Goal: Transaction & Acquisition: Purchase product/service

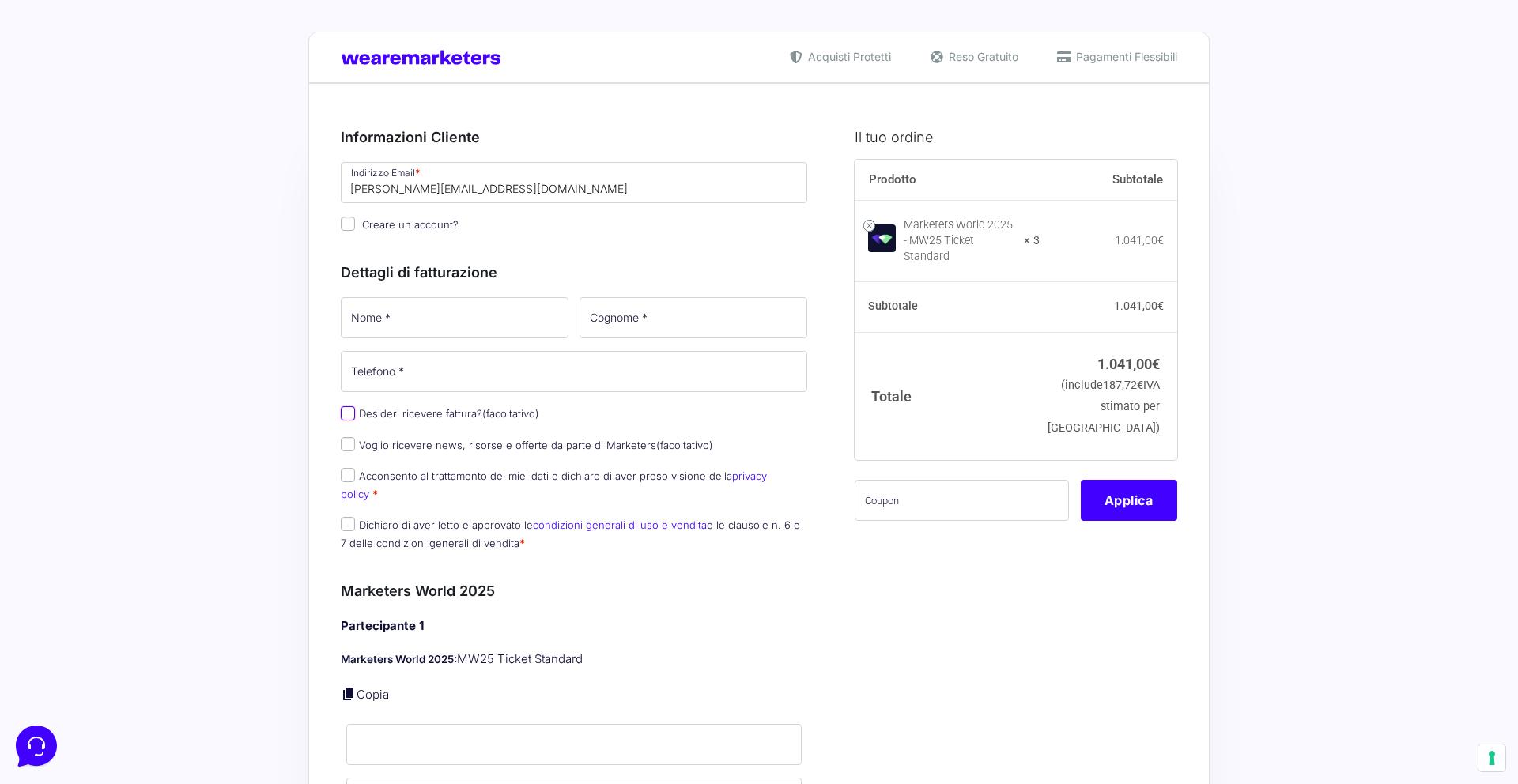
click at [350, 415] on input "Desideri ricevere fattura? (facoltativo)" at bounding box center [348, 413] width 14 height 14
checkbox input "true"
select select "IT"
type input "0000000"
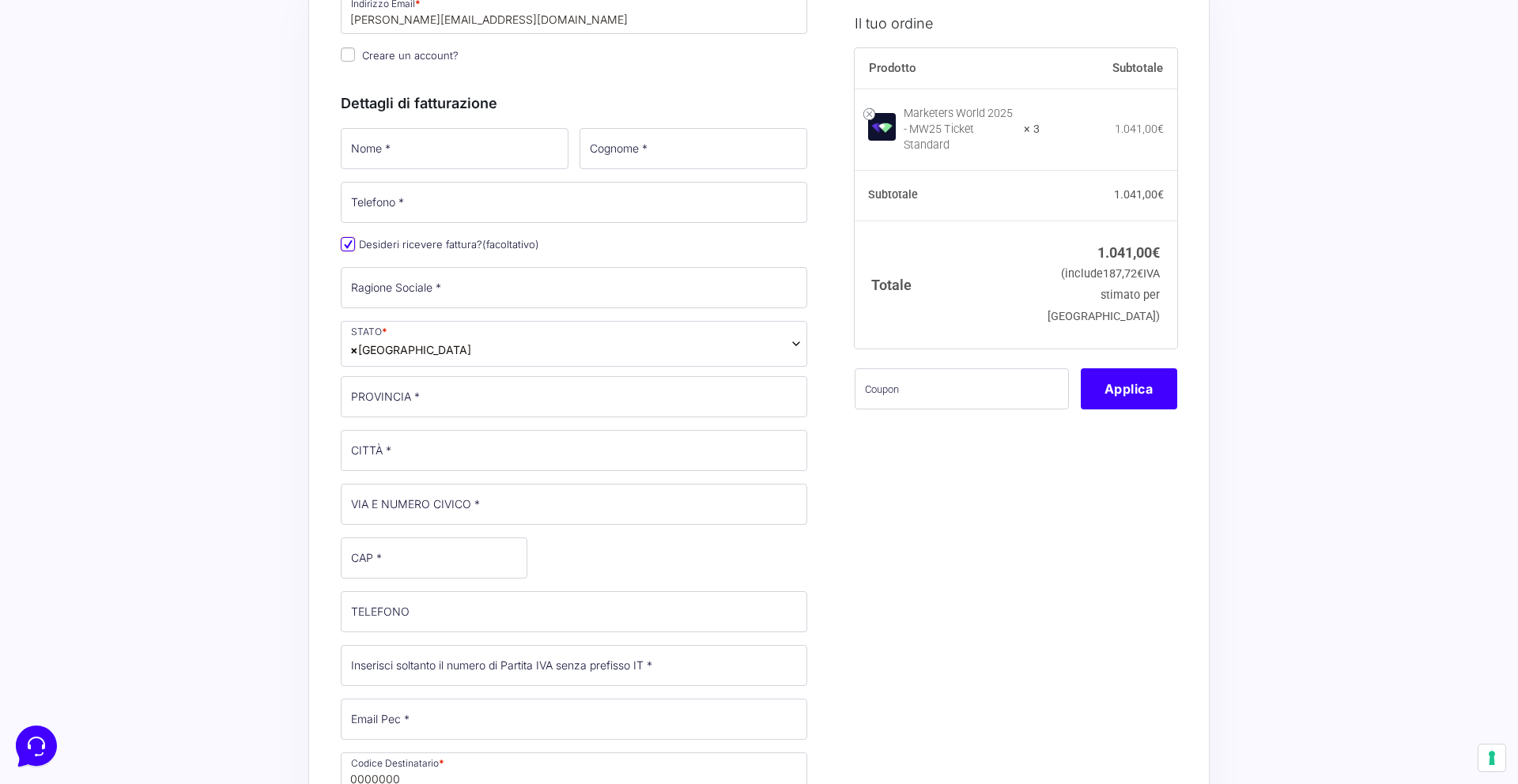
scroll to position [185, 0]
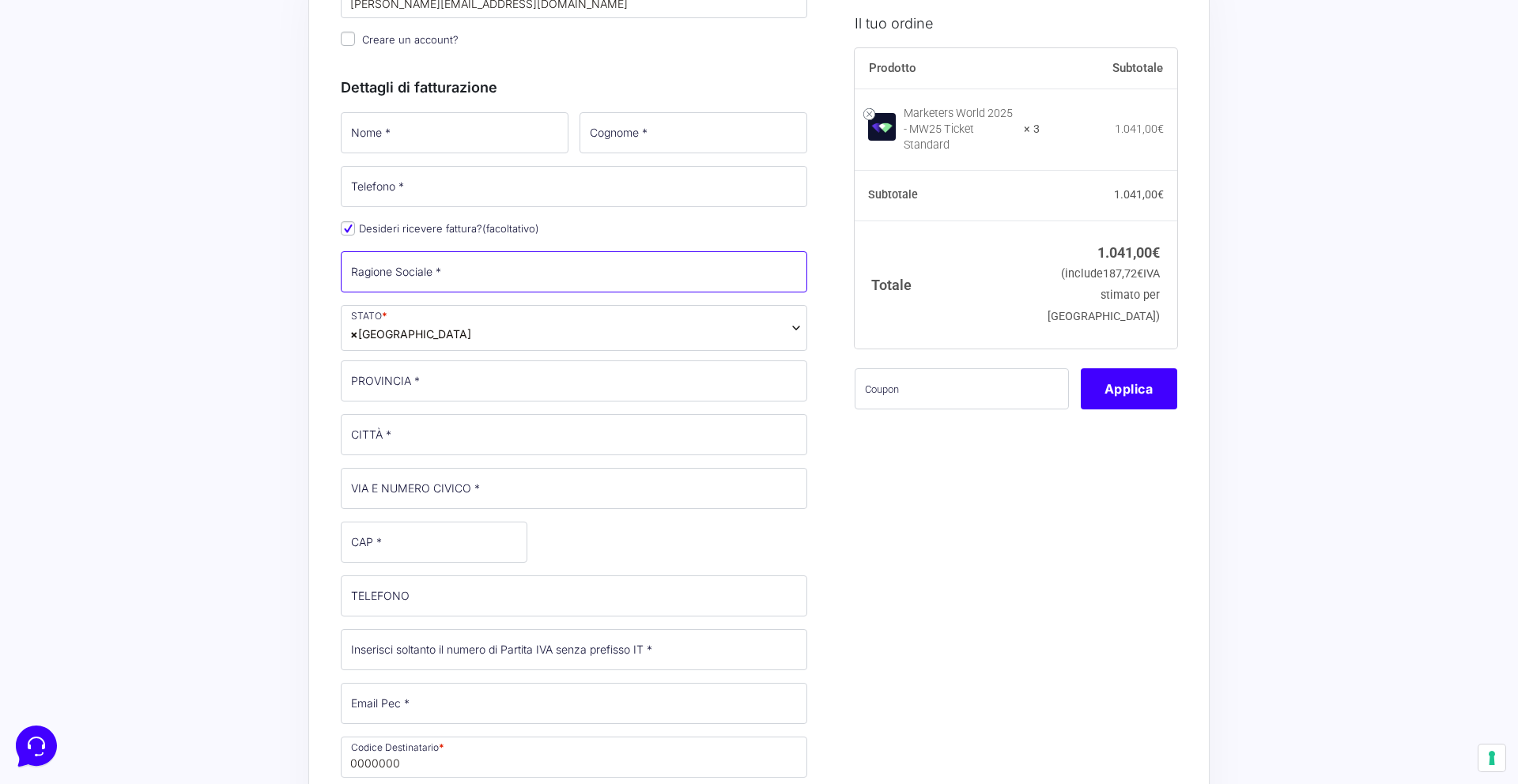
click at [464, 263] on input "Ragione Sociale *" at bounding box center [574, 272] width 466 height 41
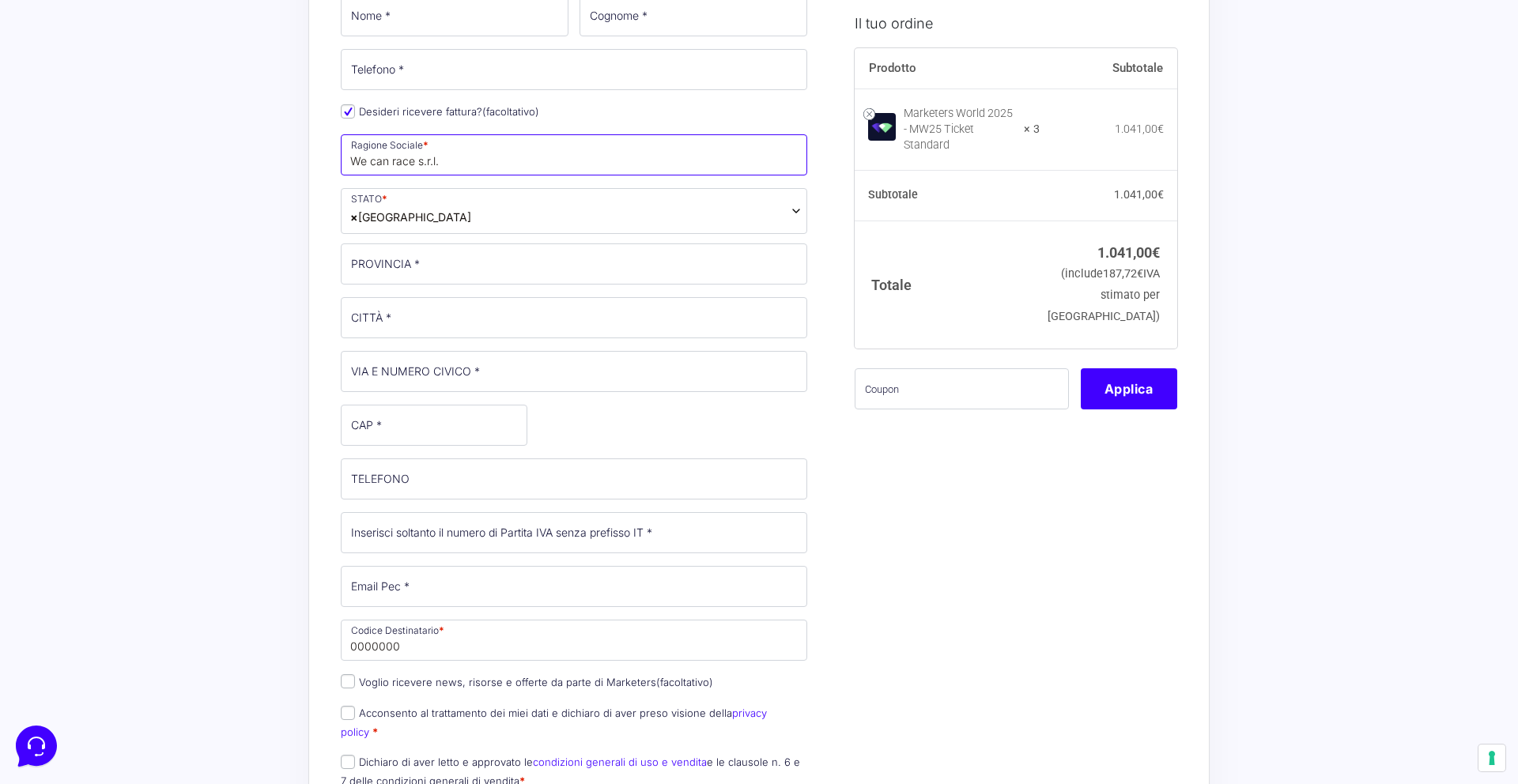
scroll to position [0, 0]
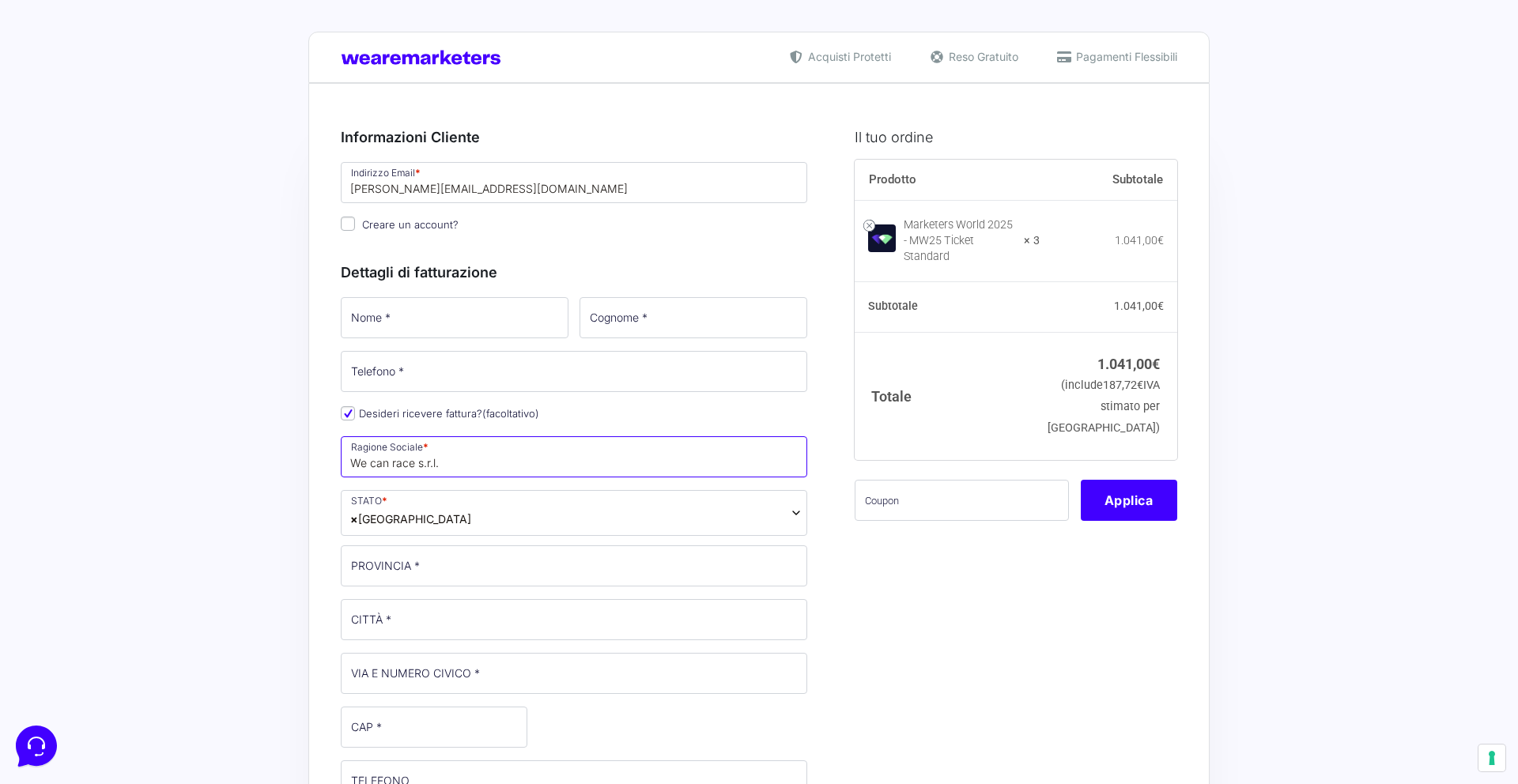
type input "We can race s.r.l."
click at [400, 316] on input "Nome *" at bounding box center [455, 317] width 228 height 41
type input "[PERSON_NAME]"
click at [692, 316] on input "Cognome *" at bounding box center [693, 317] width 228 height 41
type input "[PERSON_NAME]"
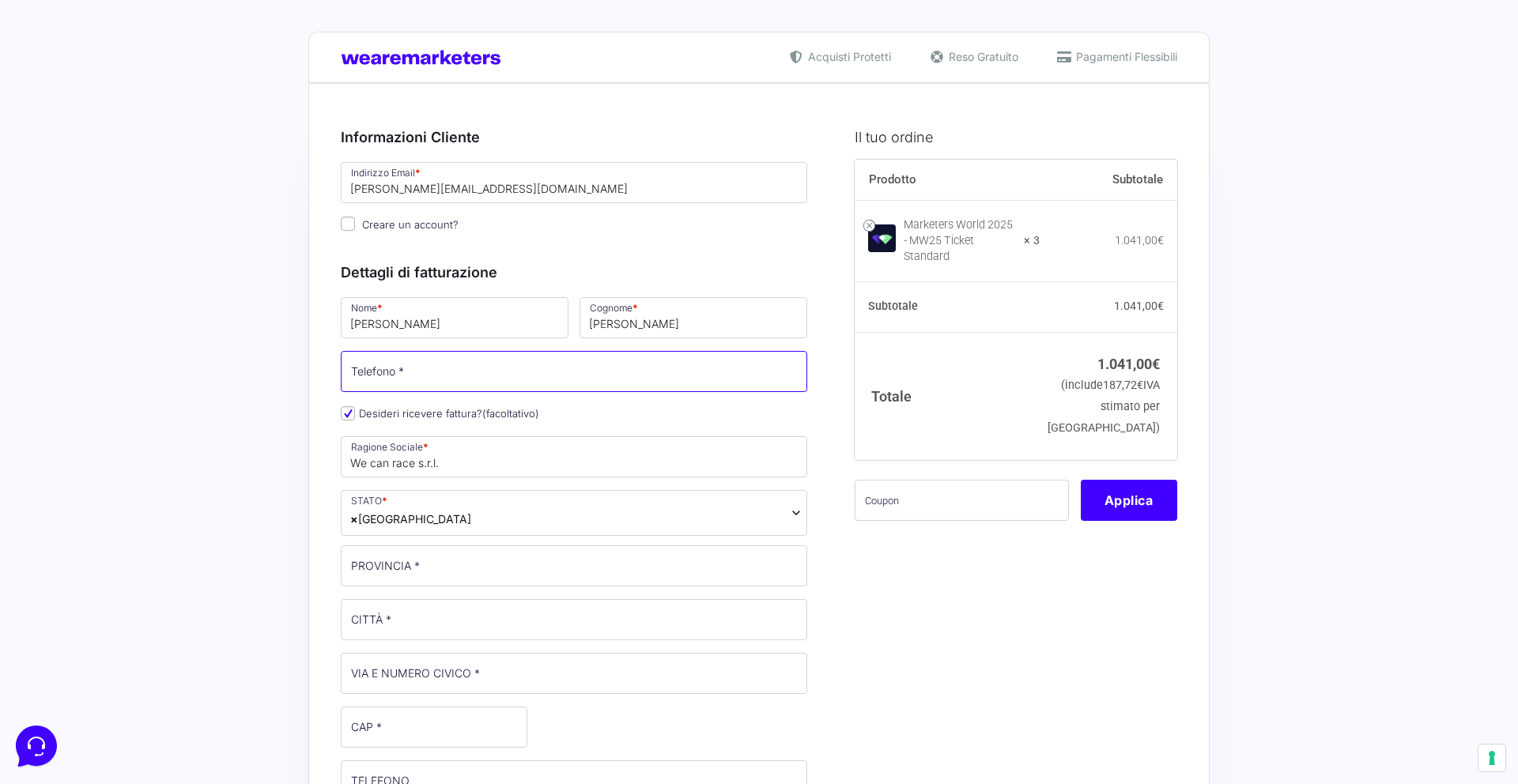
click at [589, 371] on input "Telefono *" at bounding box center [574, 371] width 466 height 41
type input "33429217453"
click at [563, 570] on input "PROVINCIA *" at bounding box center [574, 565] width 466 height 41
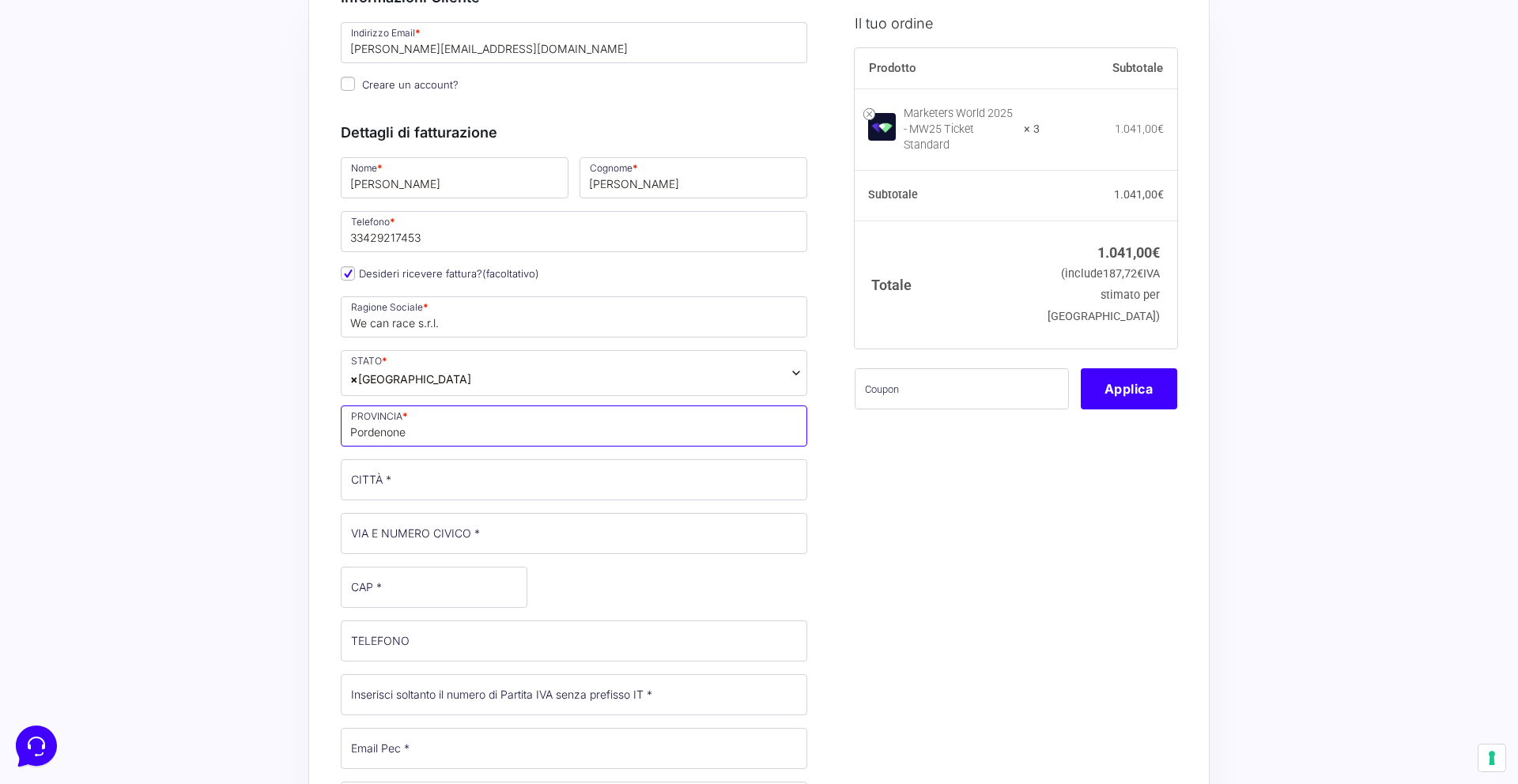
scroll to position [153, 0]
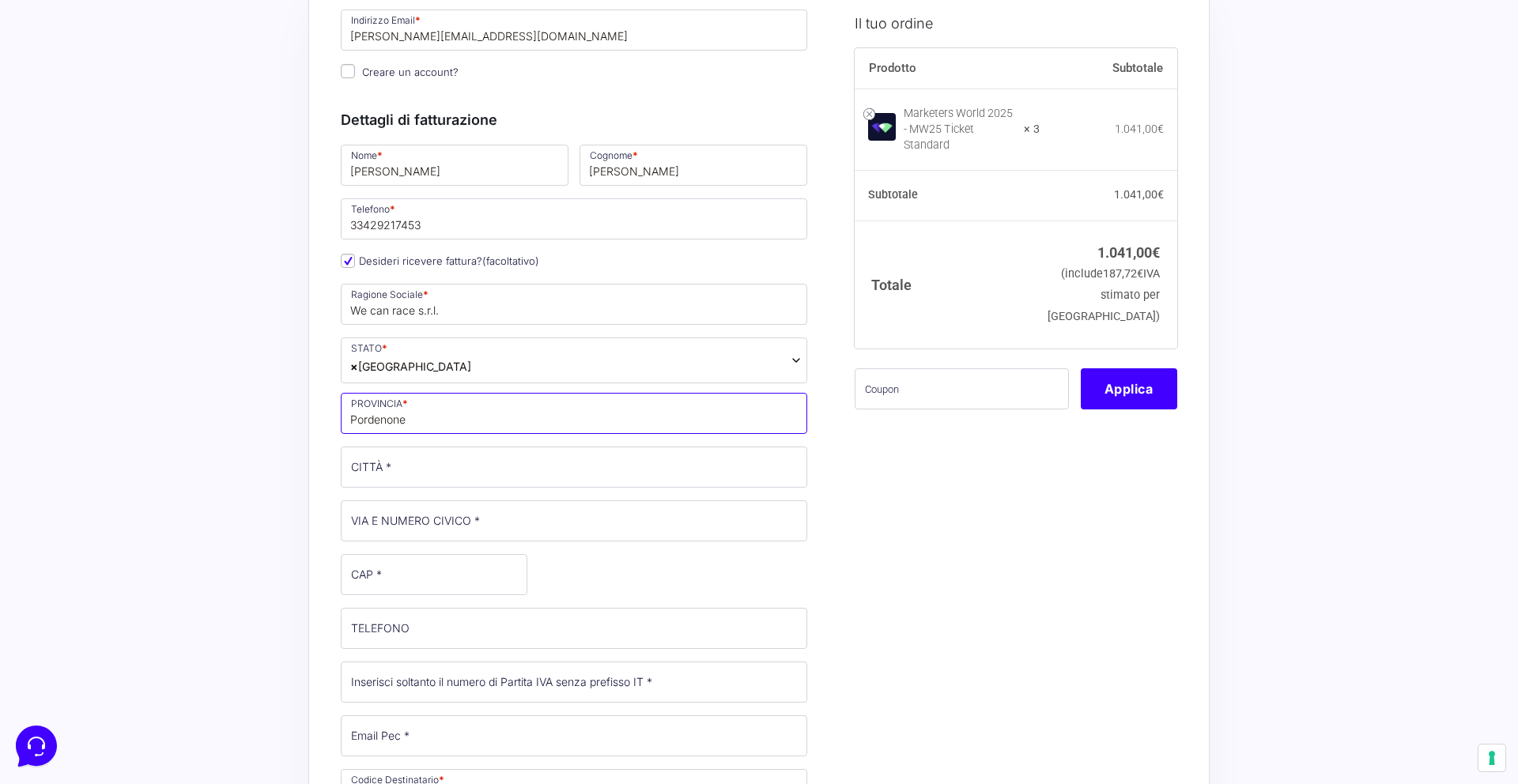
type input "Pordenone"
click at [367, 462] on input "CITTÀ *" at bounding box center [574, 467] width 466 height 41
type input "Pordenone"
click at [450, 522] on input "VIA E NUMERO CIVICO *" at bounding box center [574, 521] width 466 height 41
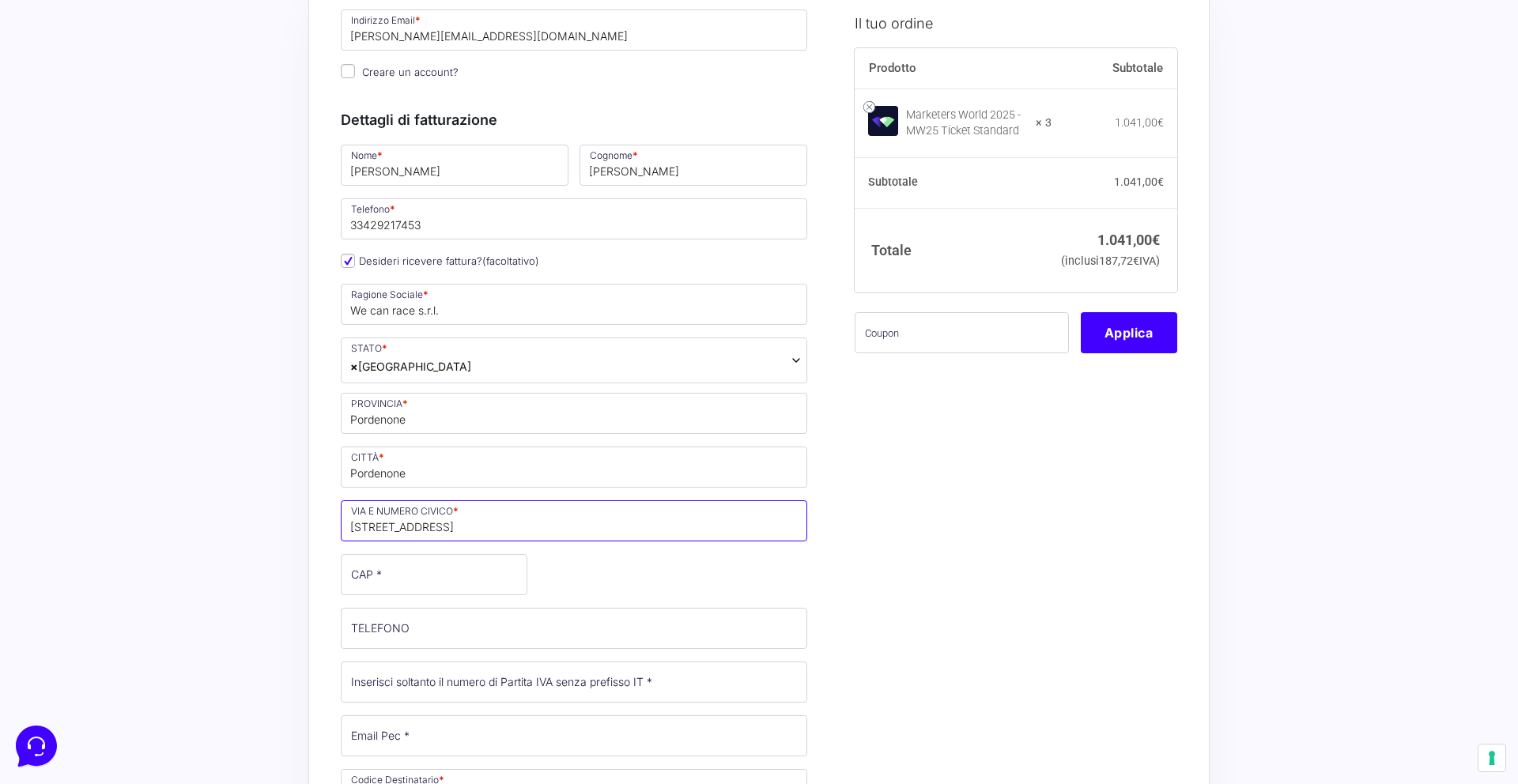
type input "[STREET_ADDRESS]"
click at [411, 583] on input "CAP *" at bounding box center [434, 574] width 187 height 41
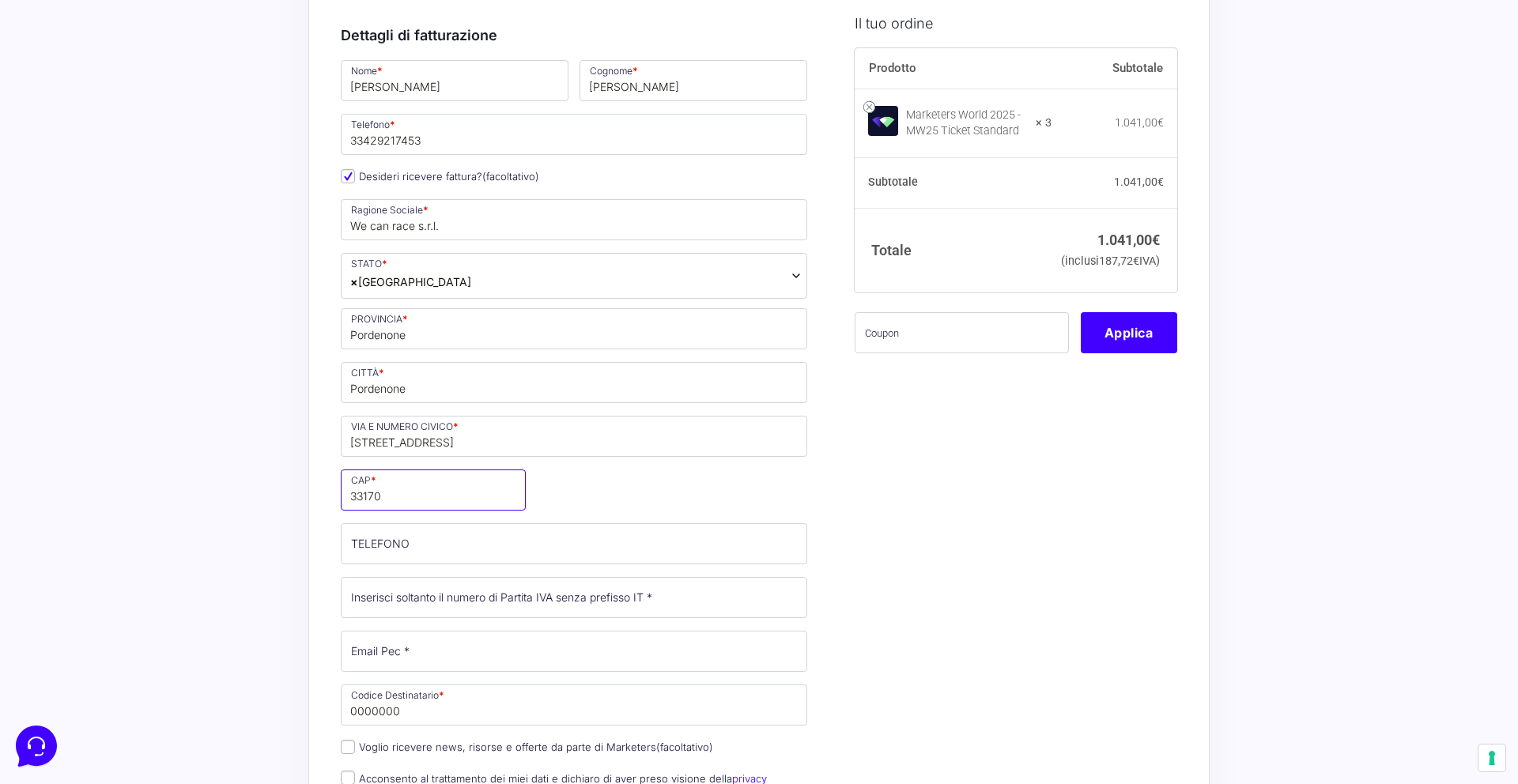
scroll to position [265, 0]
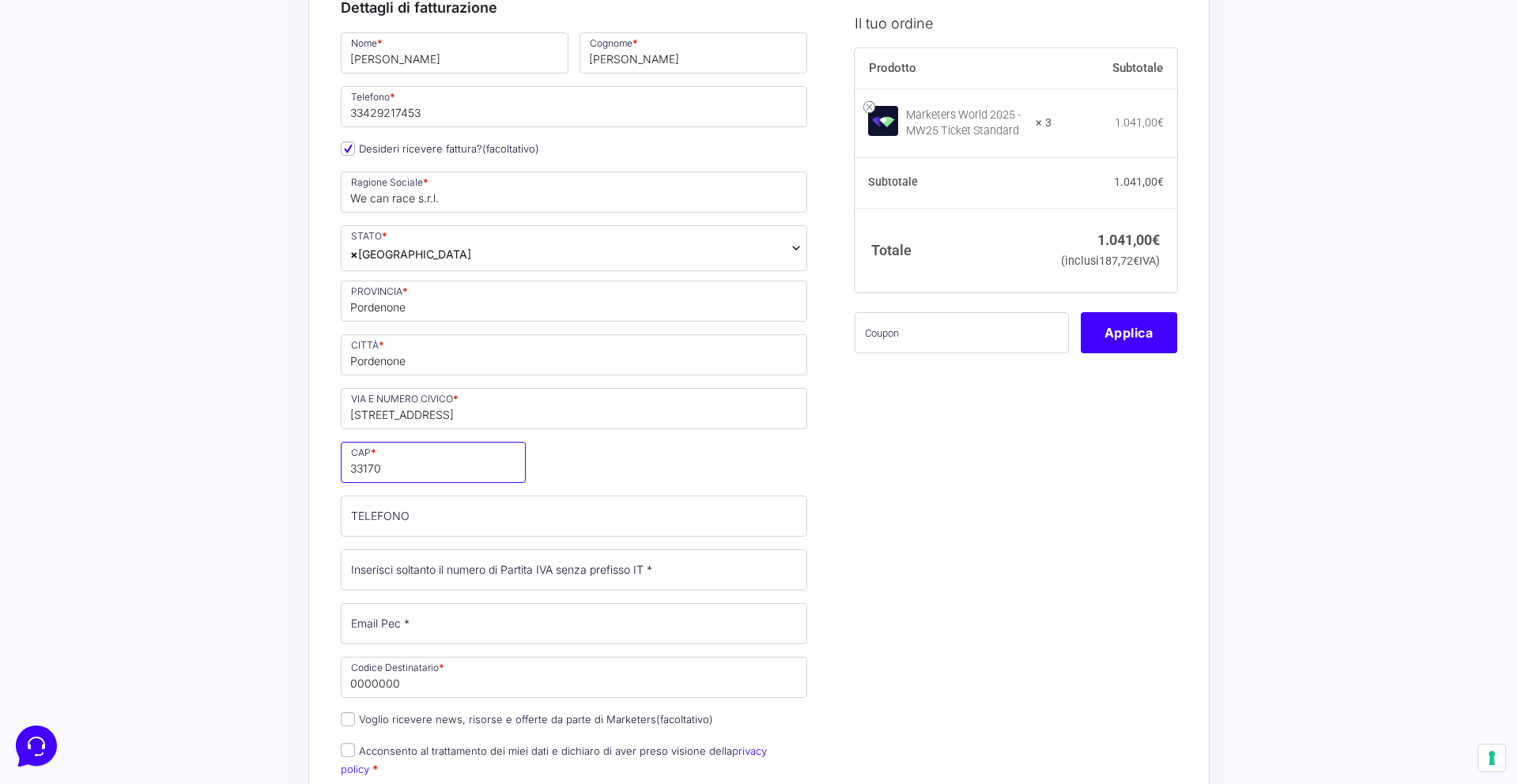
type input "33170"
click at [395, 516] on input "TELEFONO (facoltativo)" at bounding box center [574, 516] width 466 height 41
click at [456, 111] on input "33429217453" at bounding box center [574, 106] width 466 height 41
click at [501, 507] on input "TELEFONO (facoltativo)" at bounding box center [574, 516] width 466 height 41
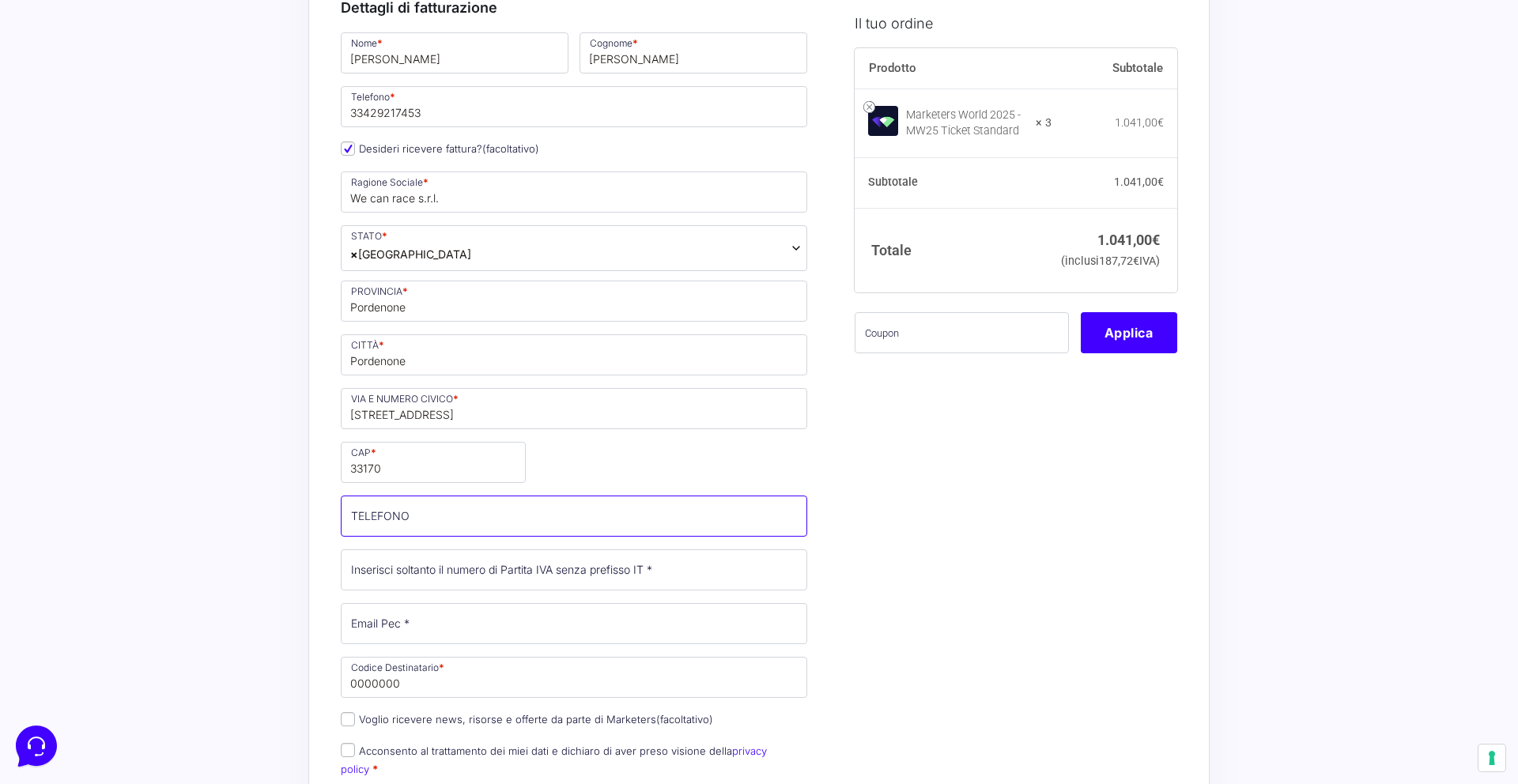
paste input "33429217453"
type input "33429217453"
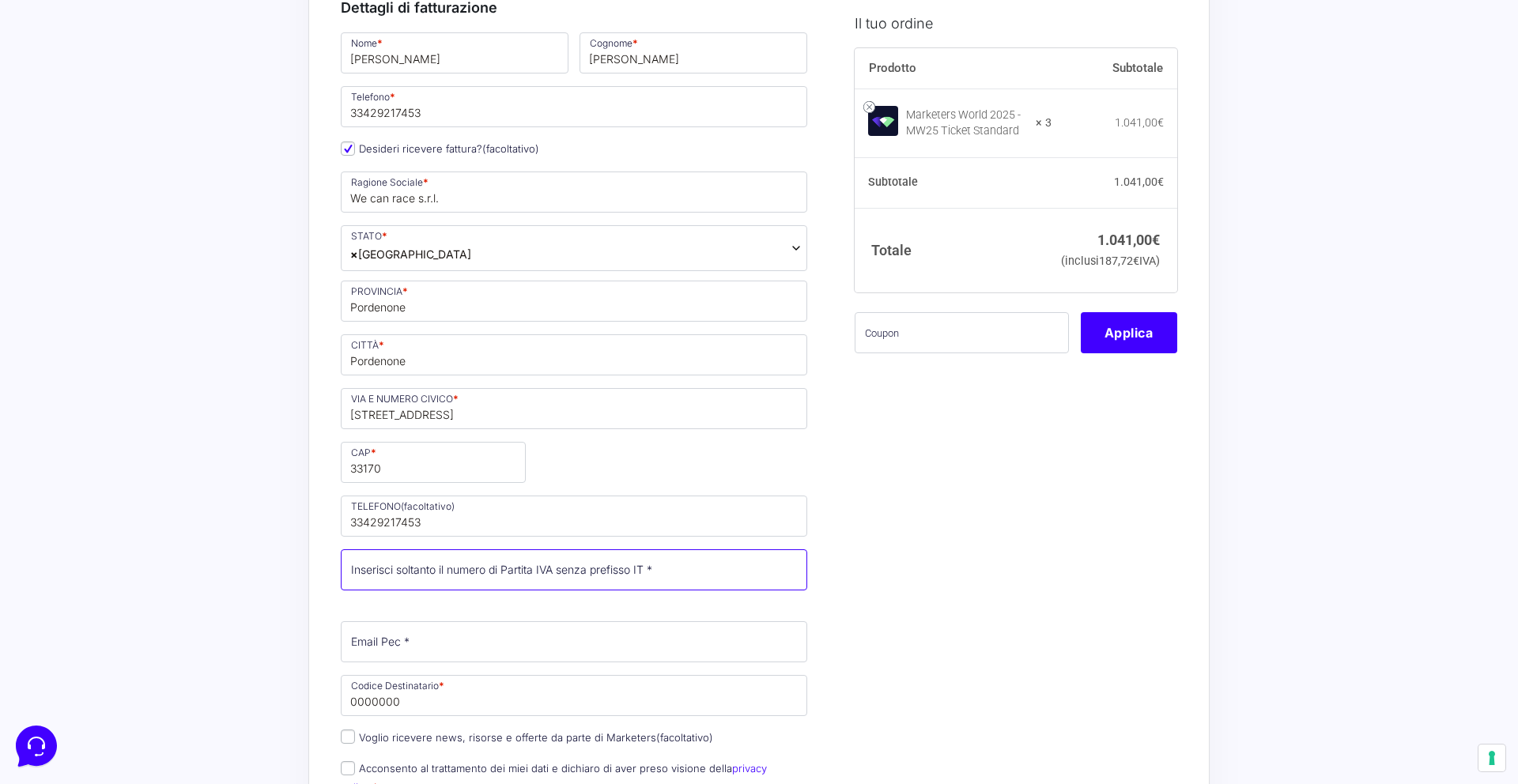
click at [539, 579] on input "Partita Iva *" at bounding box center [574, 570] width 466 height 41
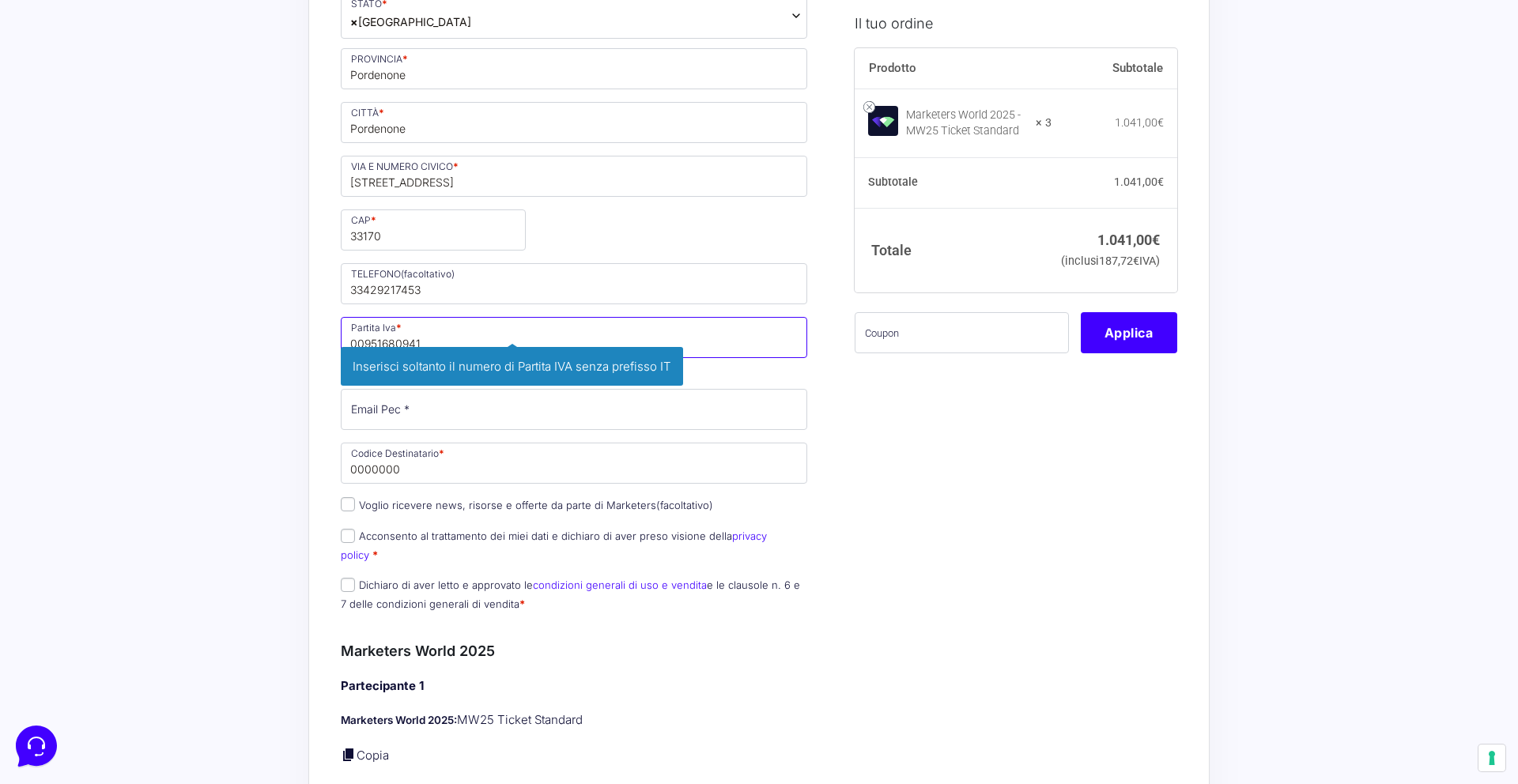
scroll to position [517, 0]
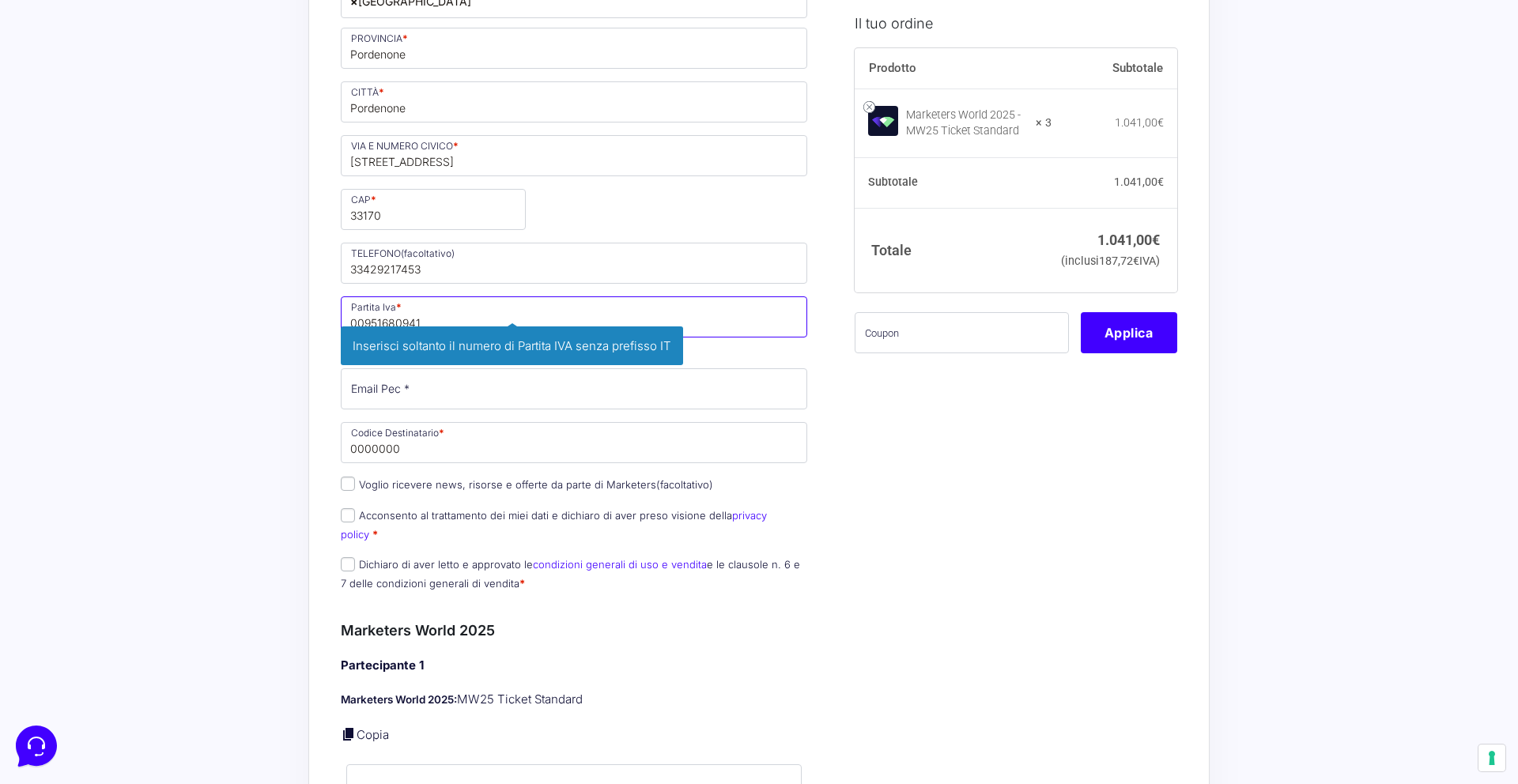
type input "00951680941"
click at [461, 402] on input "Email Pec *" at bounding box center [574, 388] width 466 height 41
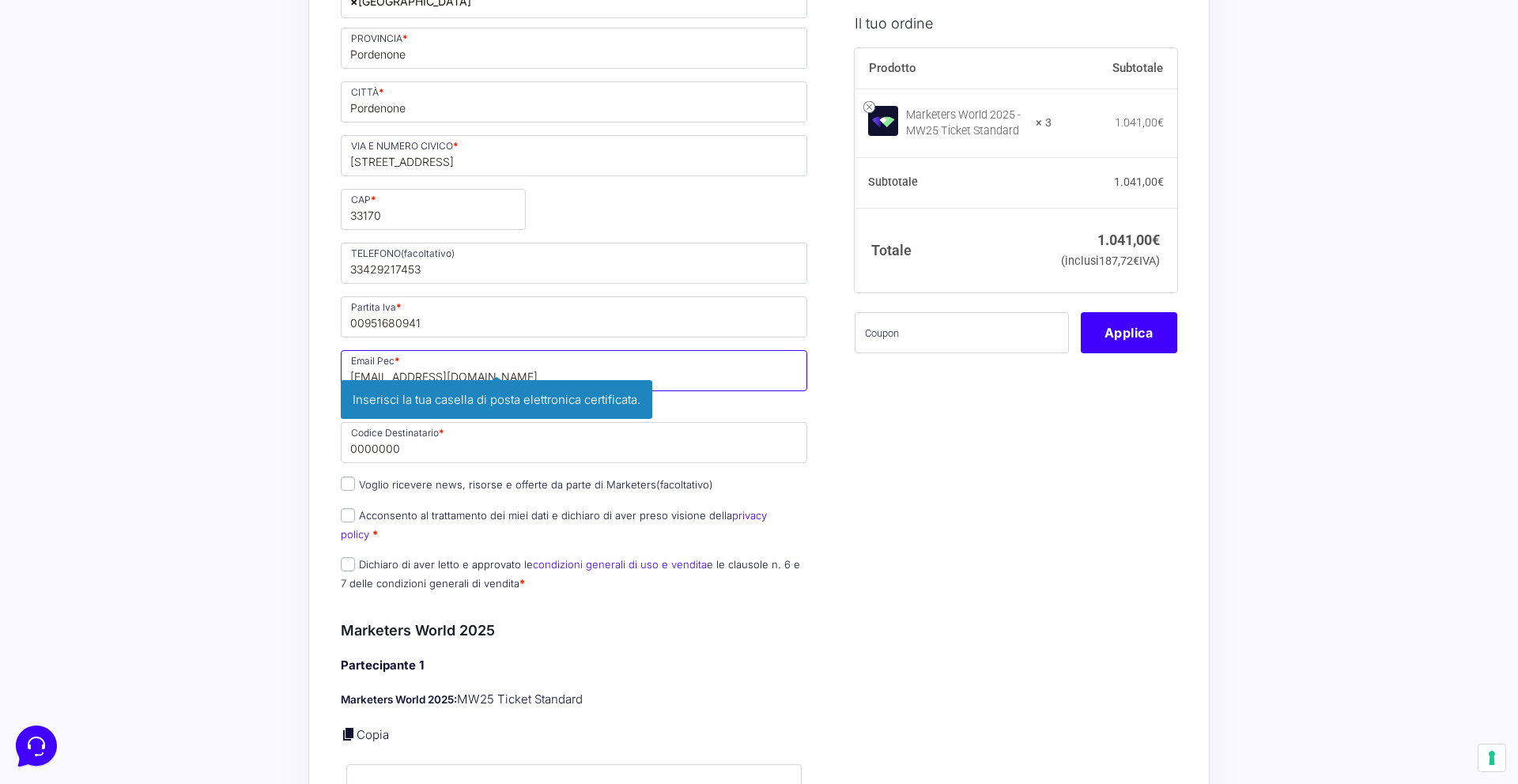
type input "[EMAIL_ADDRESS][DOMAIN_NAME]"
click at [465, 447] on input "0000000" at bounding box center [574, 442] width 466 height 41
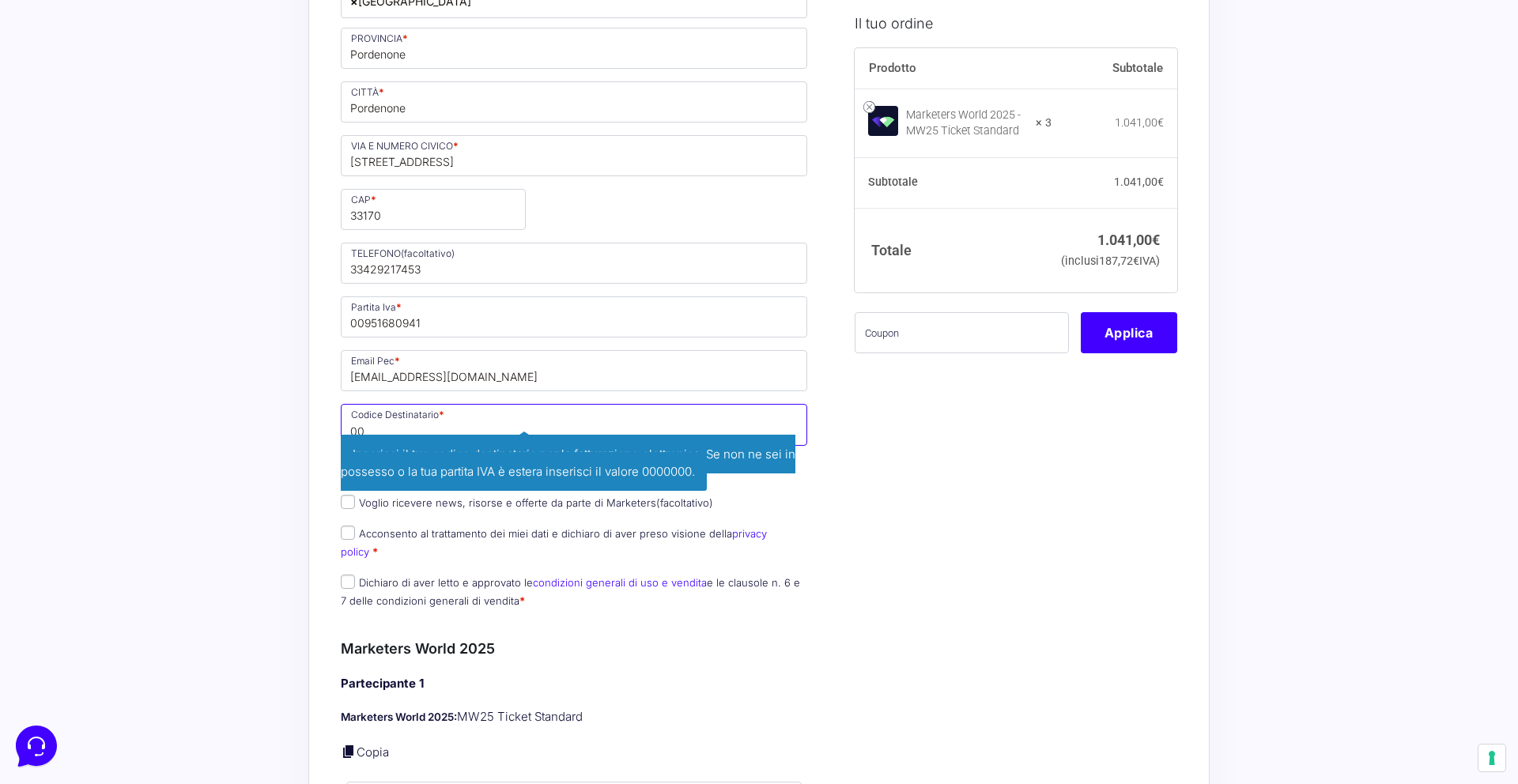
type input "0"
type input "KRRH6B9"
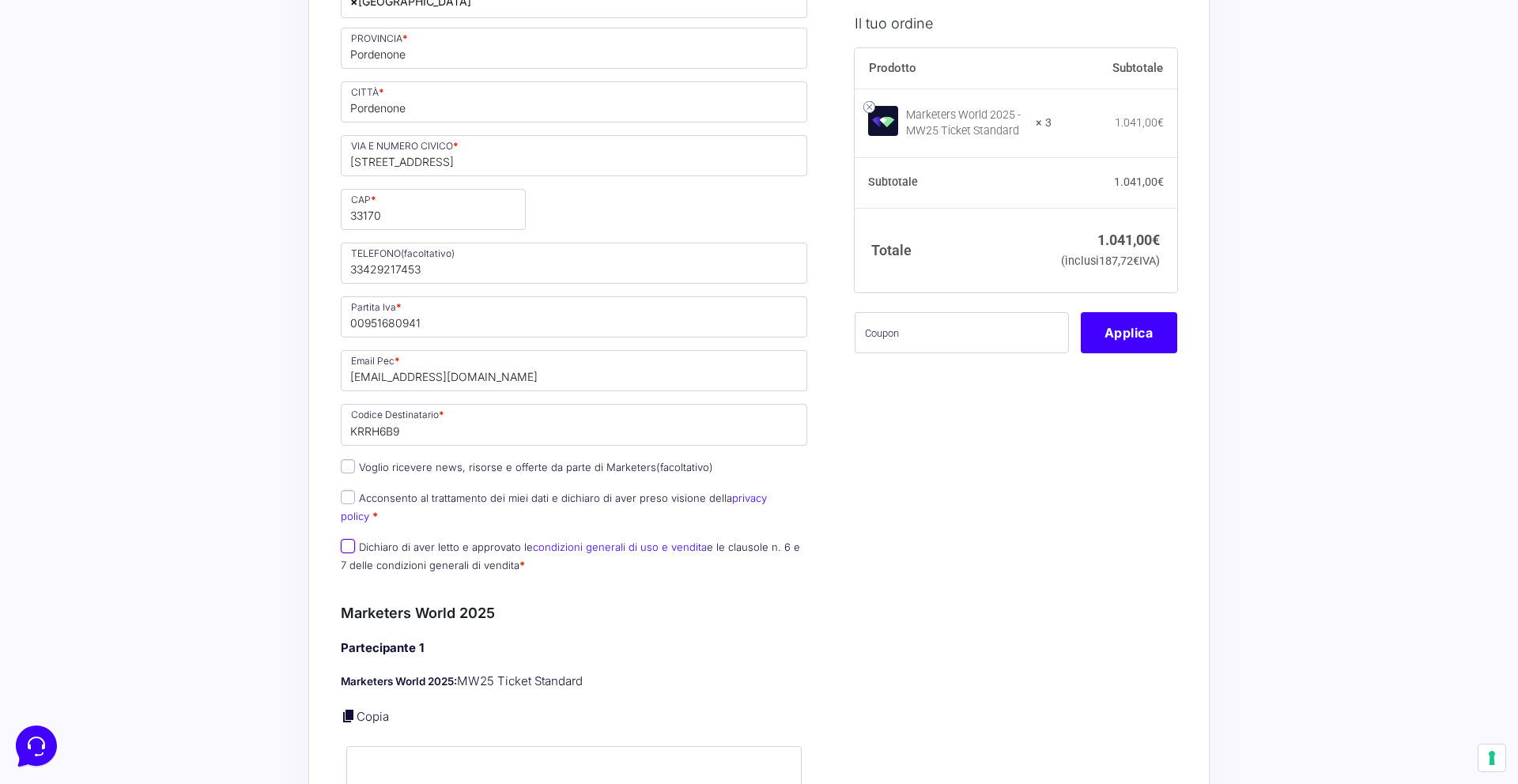
click at [350, 539] on input "Dichiaro di aver letto e approvato le condizioni generali di uso e vendita e le…" at bounding box center [348, 546] width 14 height 14
checkbox input "true"
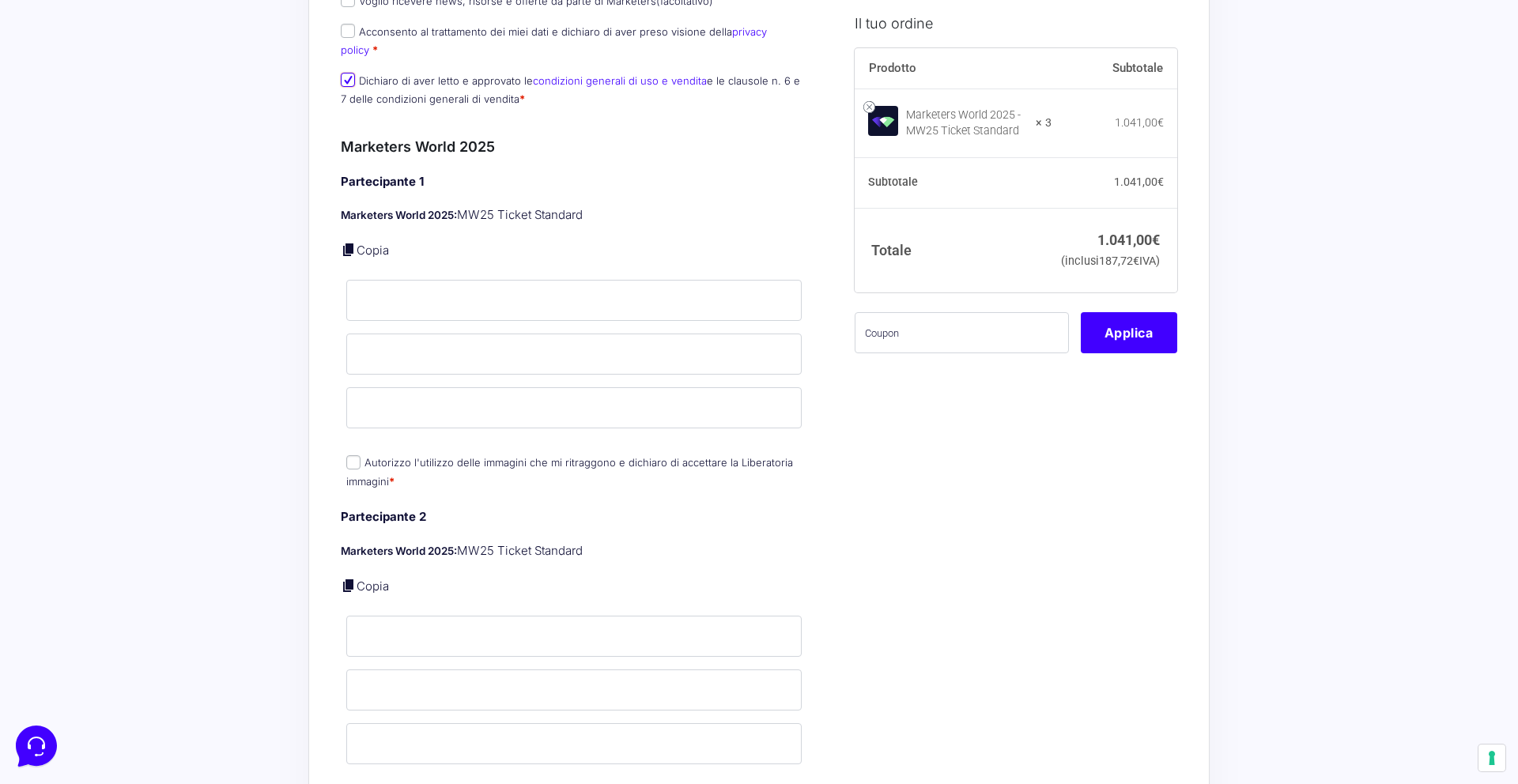
scroll to position [927, 0]
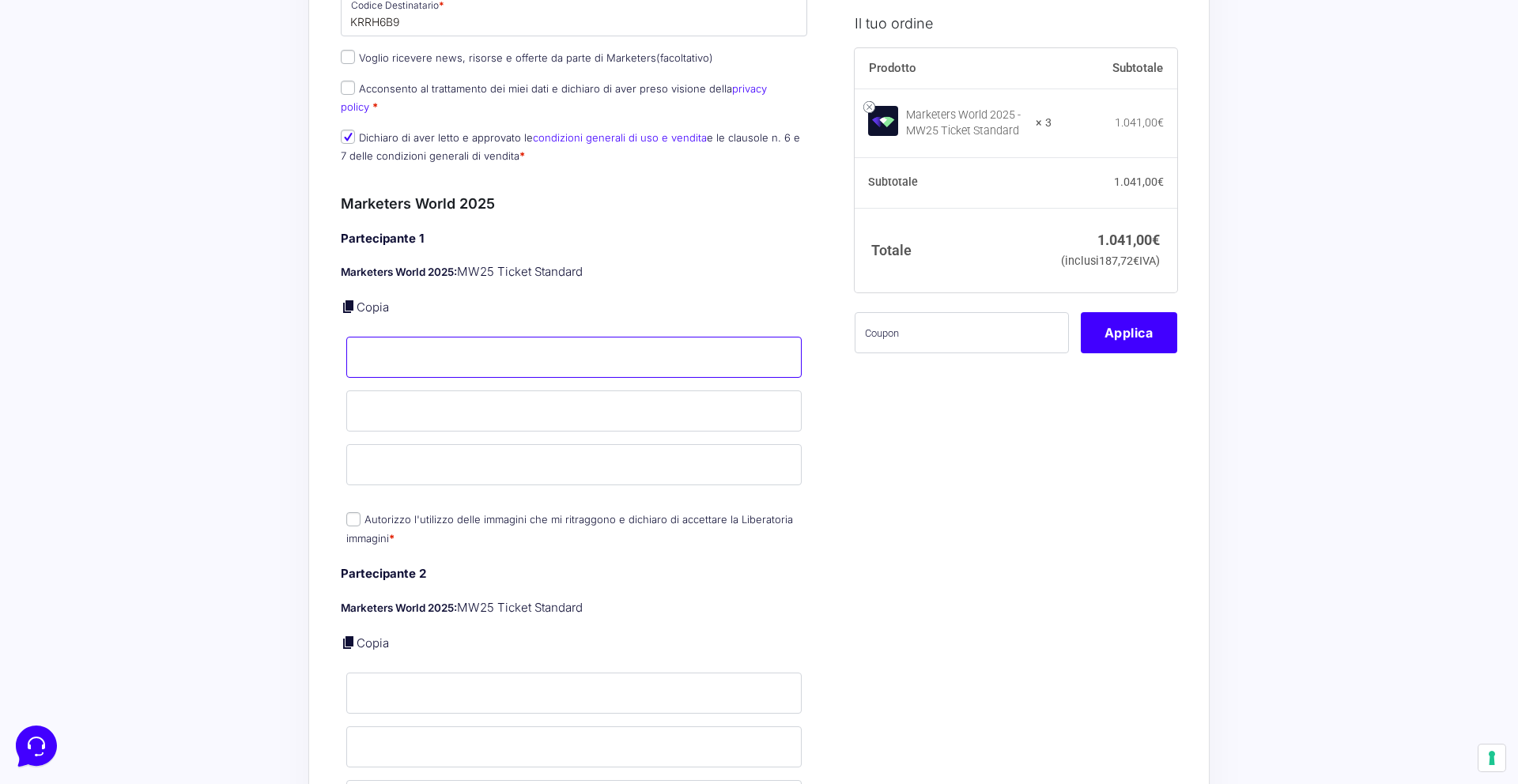
click at [366, 347] on input "Nome *" at bounding box center [573, 357] width 455 height 41
click at [361, 300] on link "Copia" at bounding box center [372, 307] width 32 height 15
type input "[PERSON_NAME]"
type input "[PERSON_NAME][EMAIL_ADDRESS][DOMAIN_NAME]"
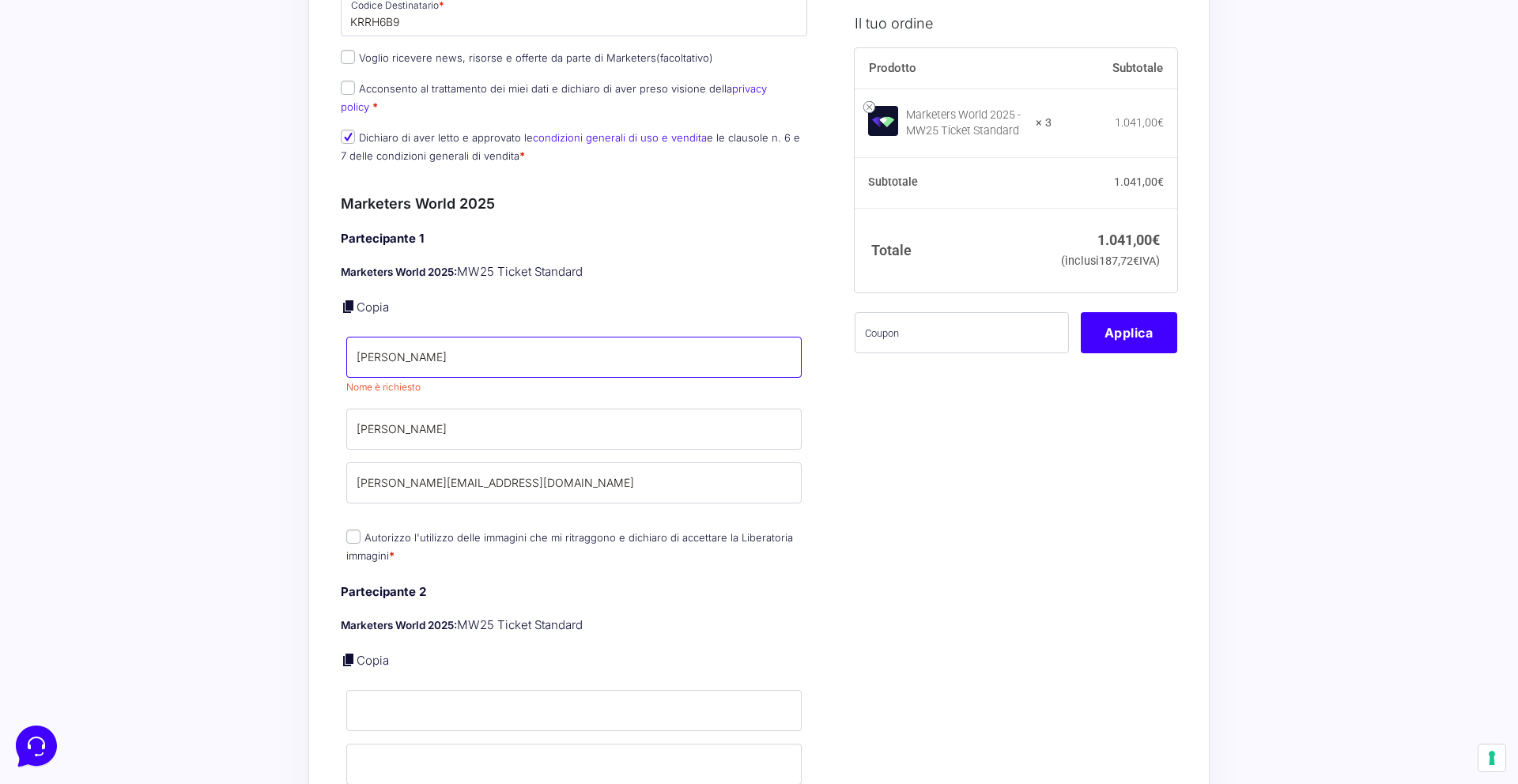
click at [404, 349] on input "[PERSON_NAME]" at bounding box center [573, 357] width 455 height 41
type input "F"
type input "H"
type input "[PERSON_NAME]"
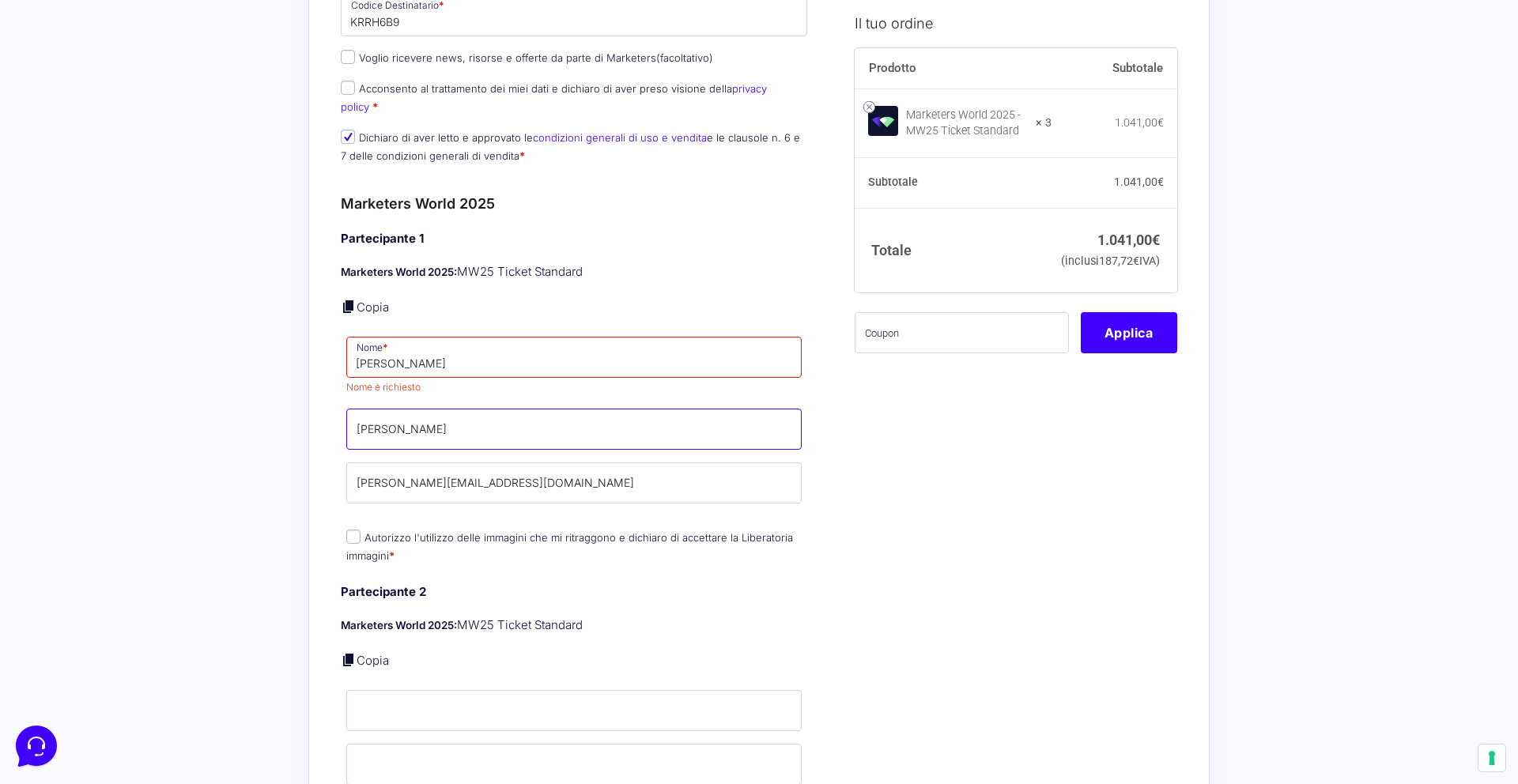
click at [404, 425] on div "Partecipante 1 Marketers World 2025: MW25 Ticket Standard Copia Nome * [PERSON_…" at bounding box center [574, 399] width 466 height 338
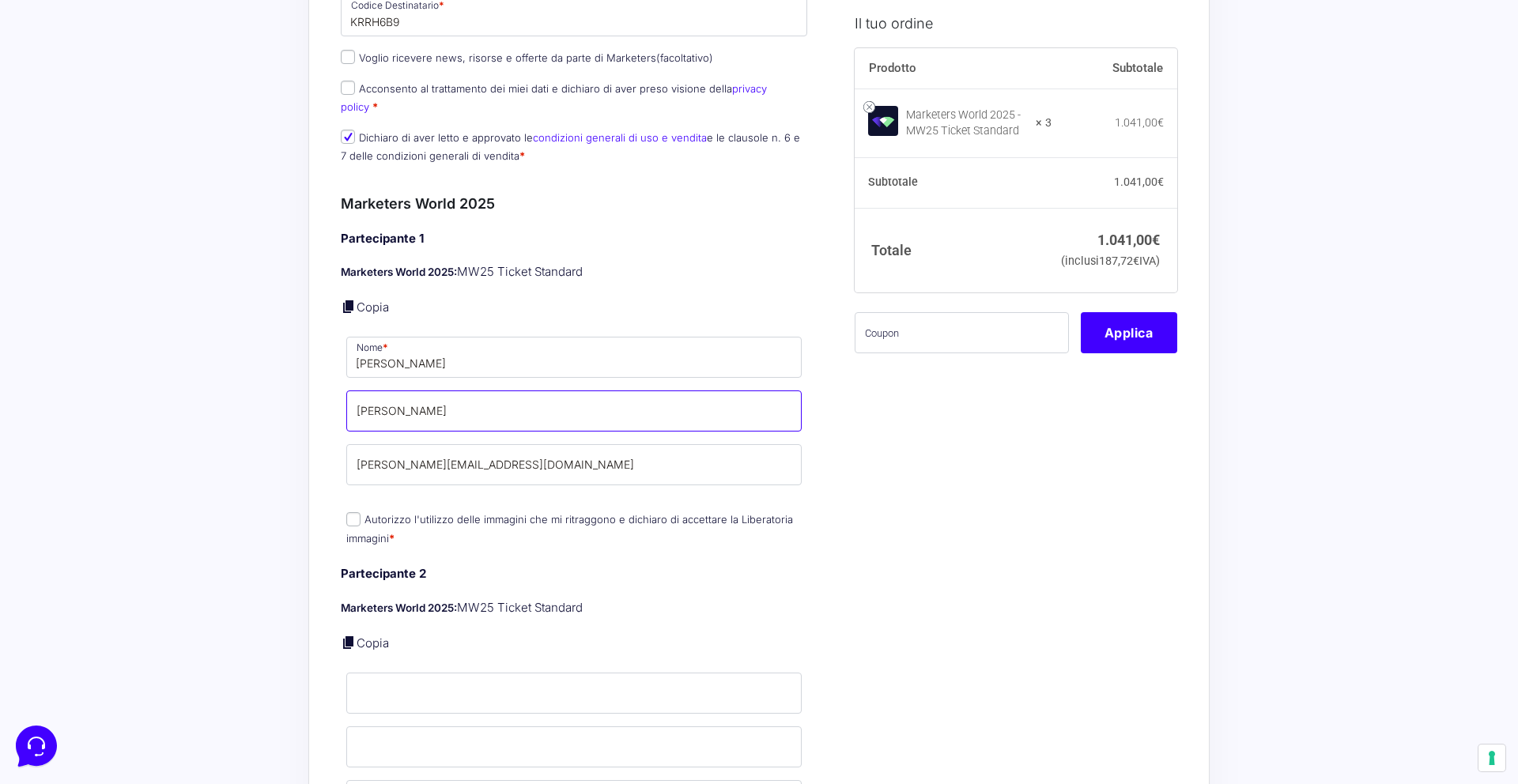
click at [404, 392] on input "[PERSON_NAME]" at bounding box center [573, 411] width 455 height 41
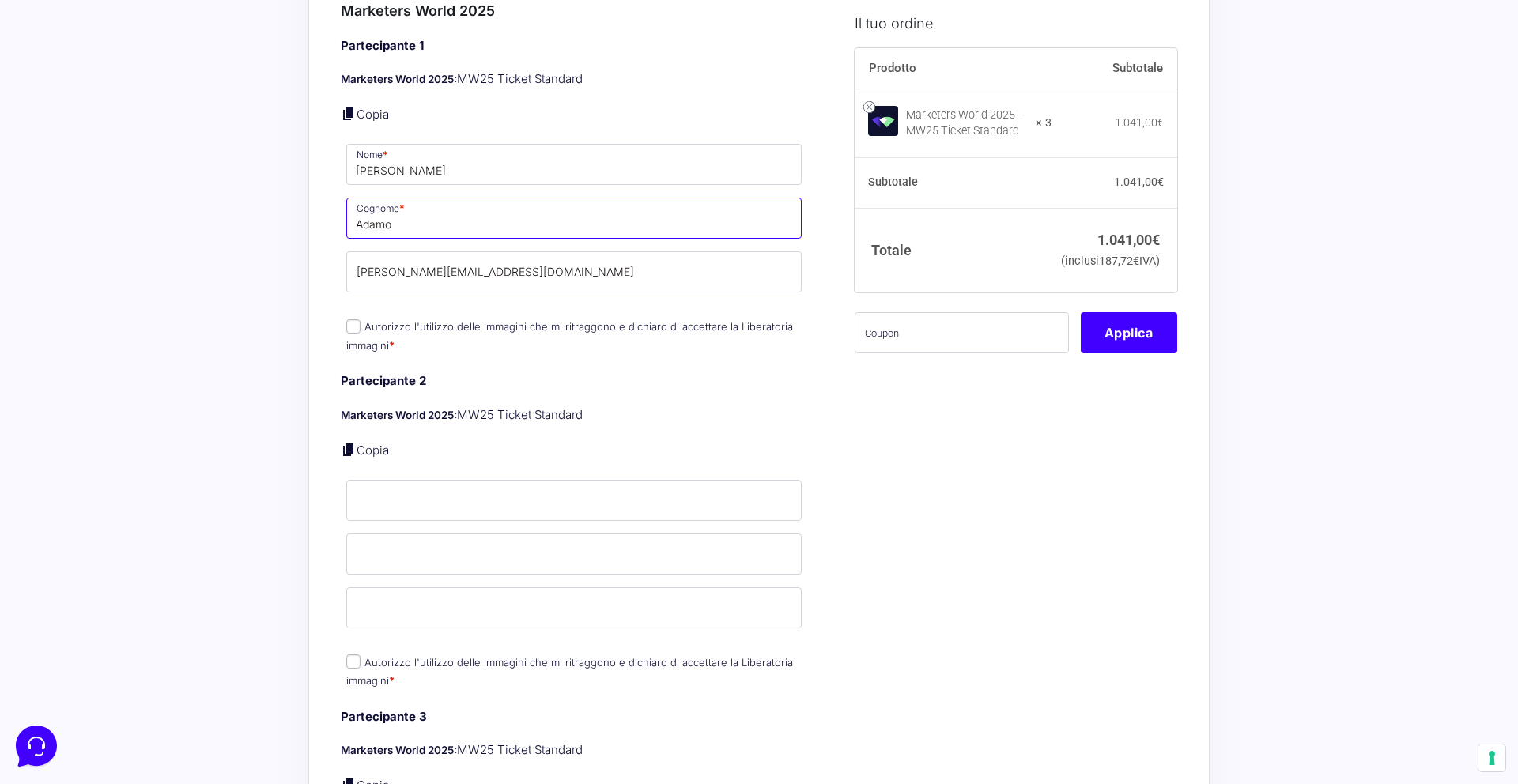
scroll to position [1162, 0]
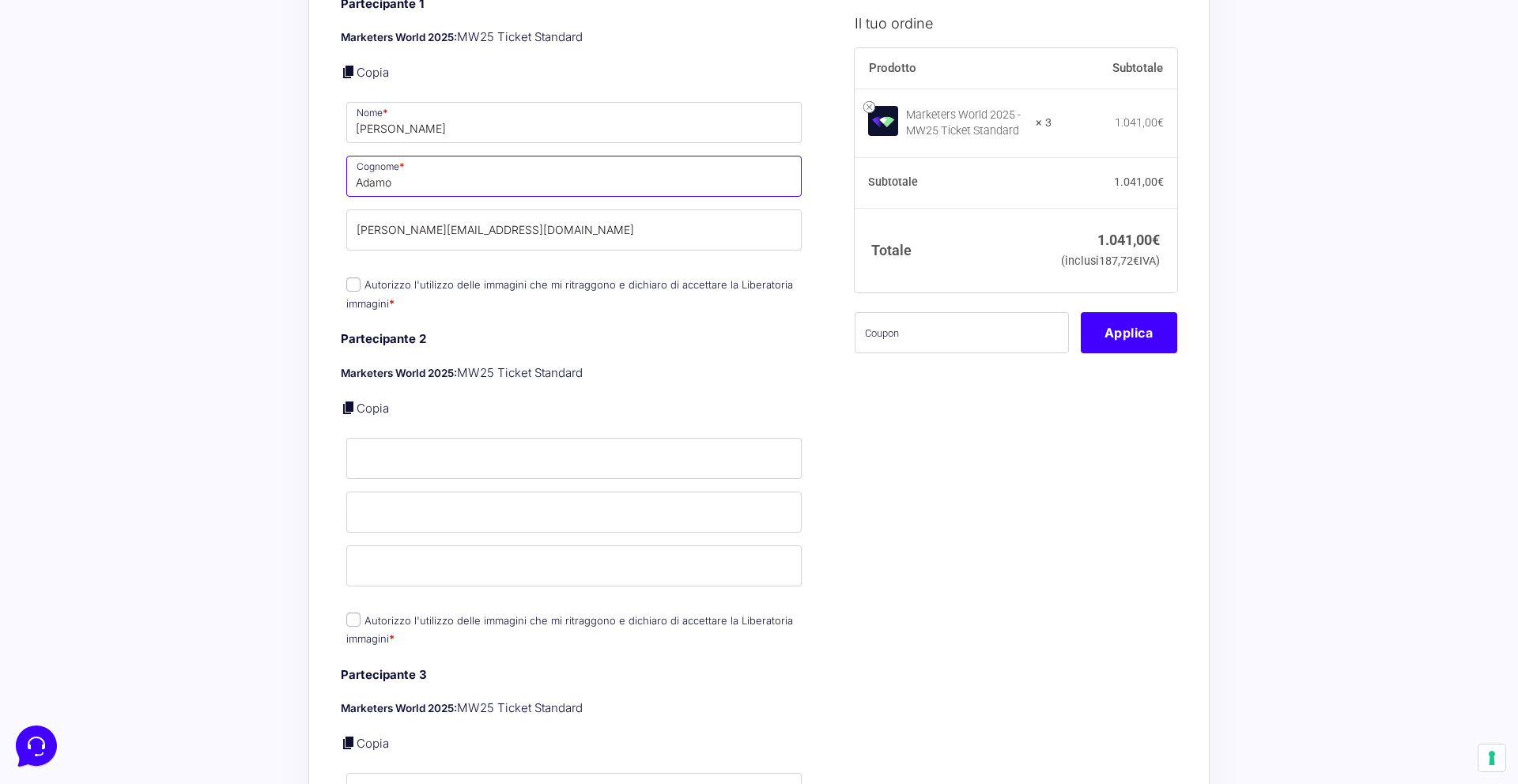
type input "Adamo"
click at [415, 444] on input "Nome *" at bounding box center [573, 458] width 455 height 41
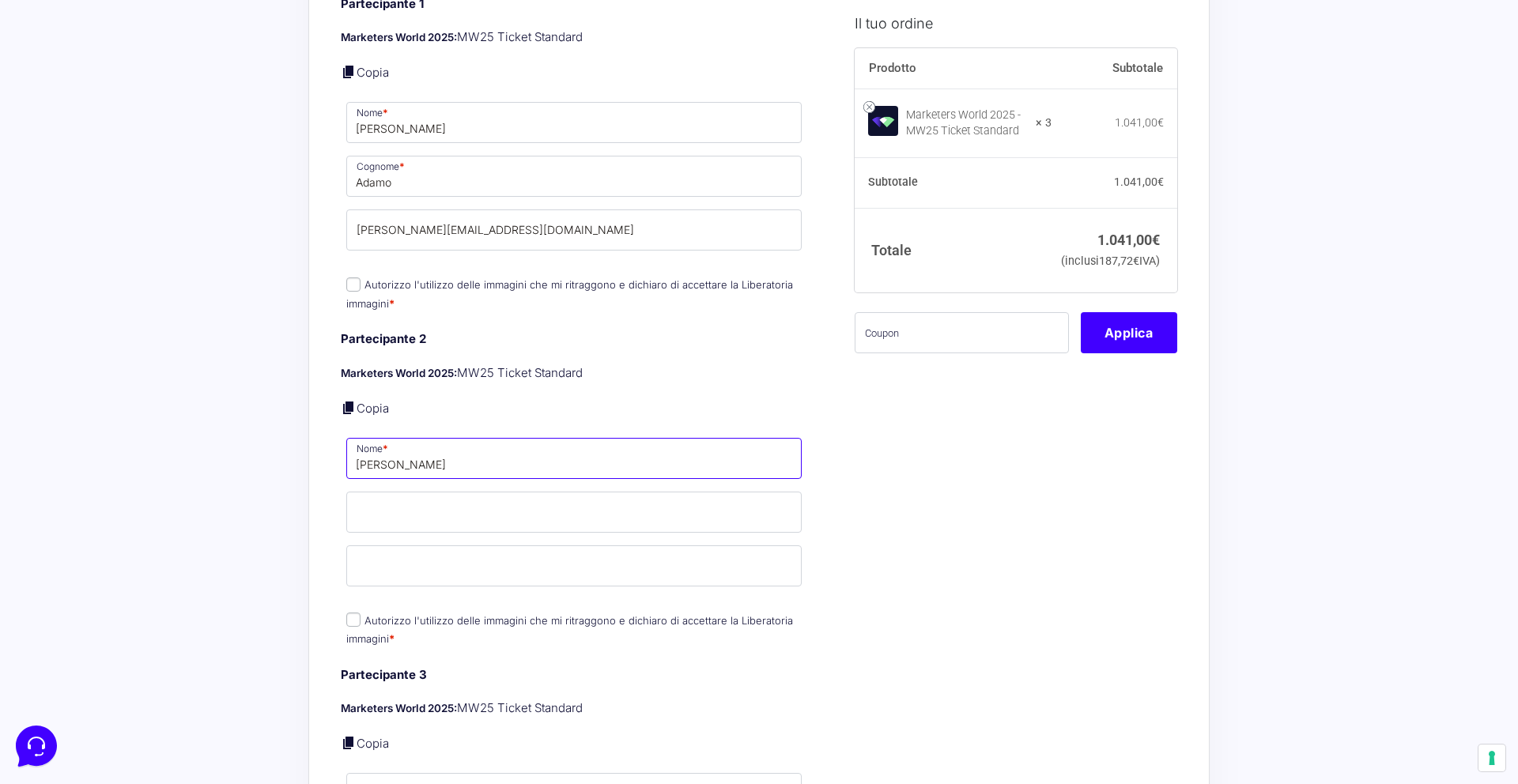
type input "[PERSON_NAME]"
click at [416, 495] on input "Cognome *" at bounding box center [573, 511] width 455 height 41
click at [355, 278] on input "Autorizzo l'utilizzo delle immagini che mi ritraggono e dichiaro di accettare l…" at bounding box center [353, 284] width 14 height 14
checkbox input "true"
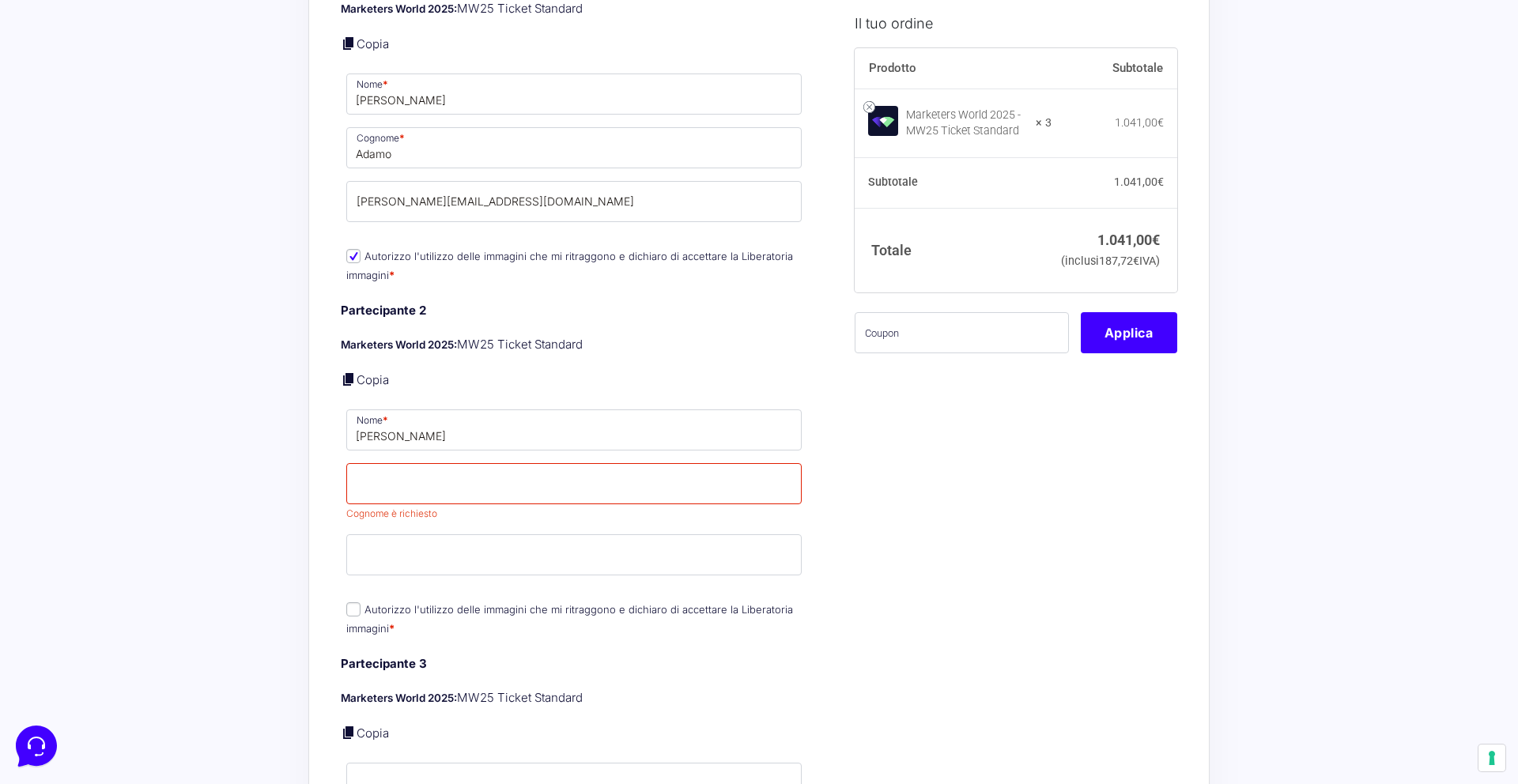
scroll to position [1193, 0]
click at [427, 504] on span "Cognome è richiesto" at bounding box center [392, 510] width 91 height 12
click at [421, 462] on input "Cognome *" at bounding box center [573, 480] width 455 height 41
type input "[PERSON_NAME]"
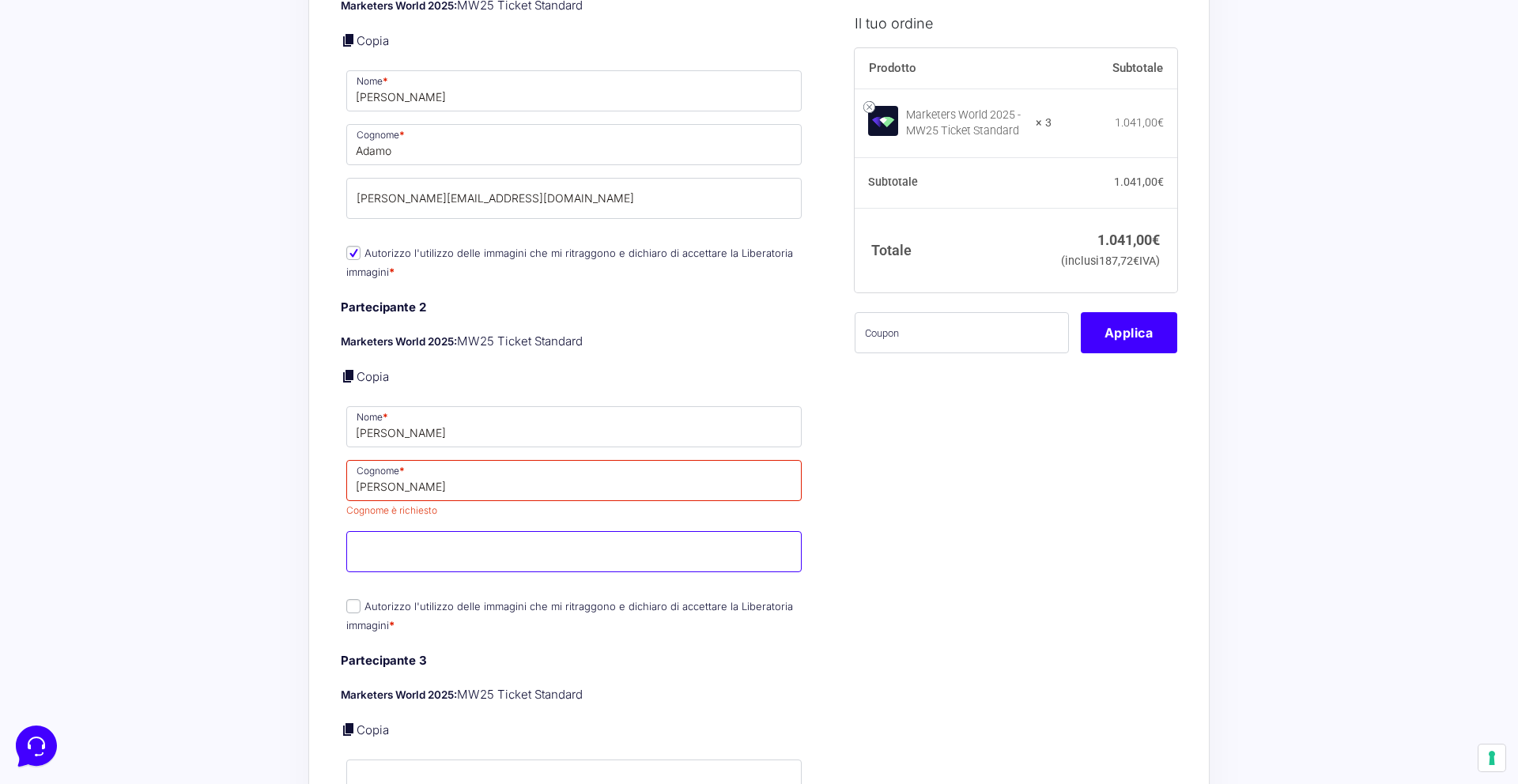
click at [437, 531] on input "Email *" at bounding box center [573, 551] width 455 height 41
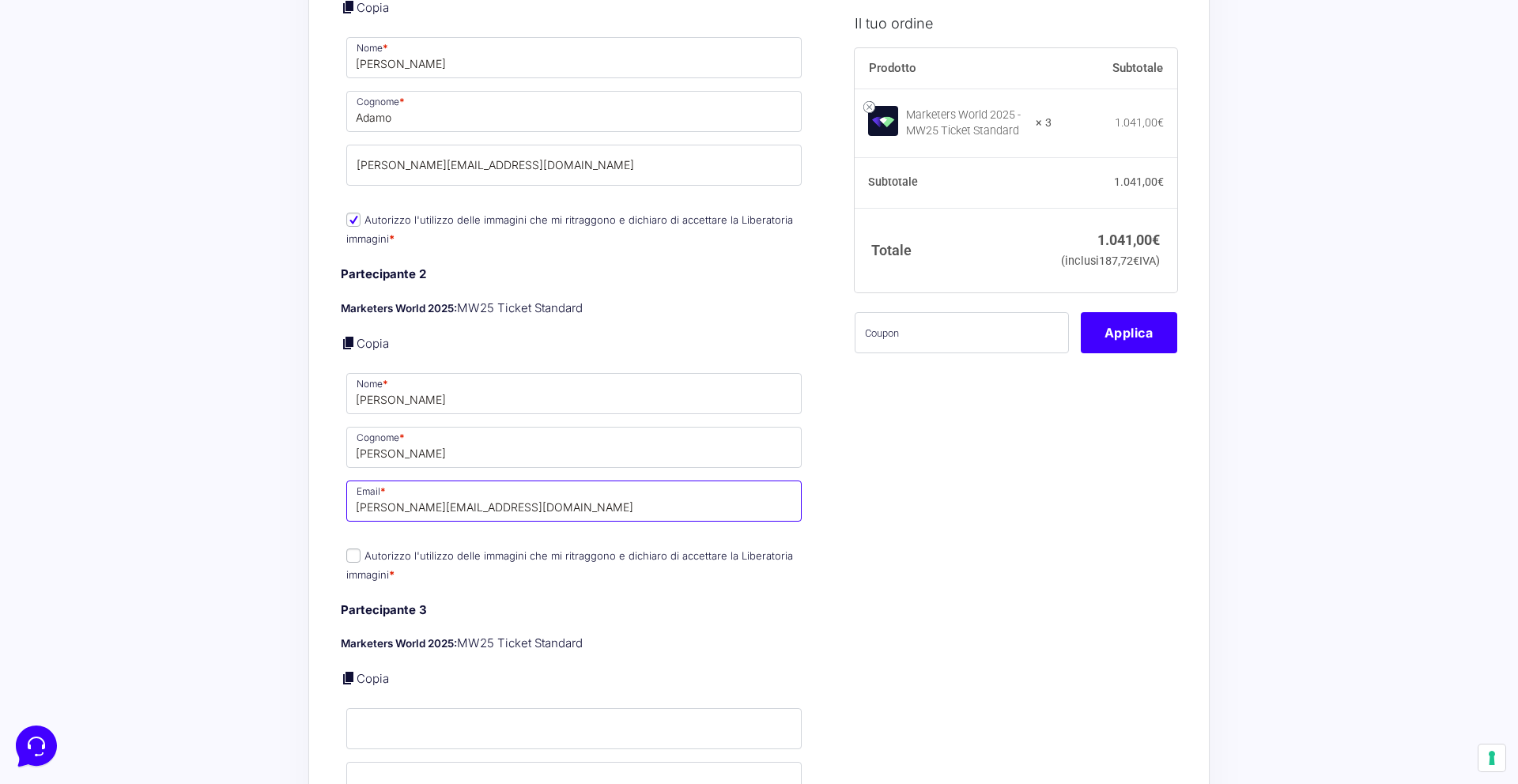
scroll to position [1260, 0]
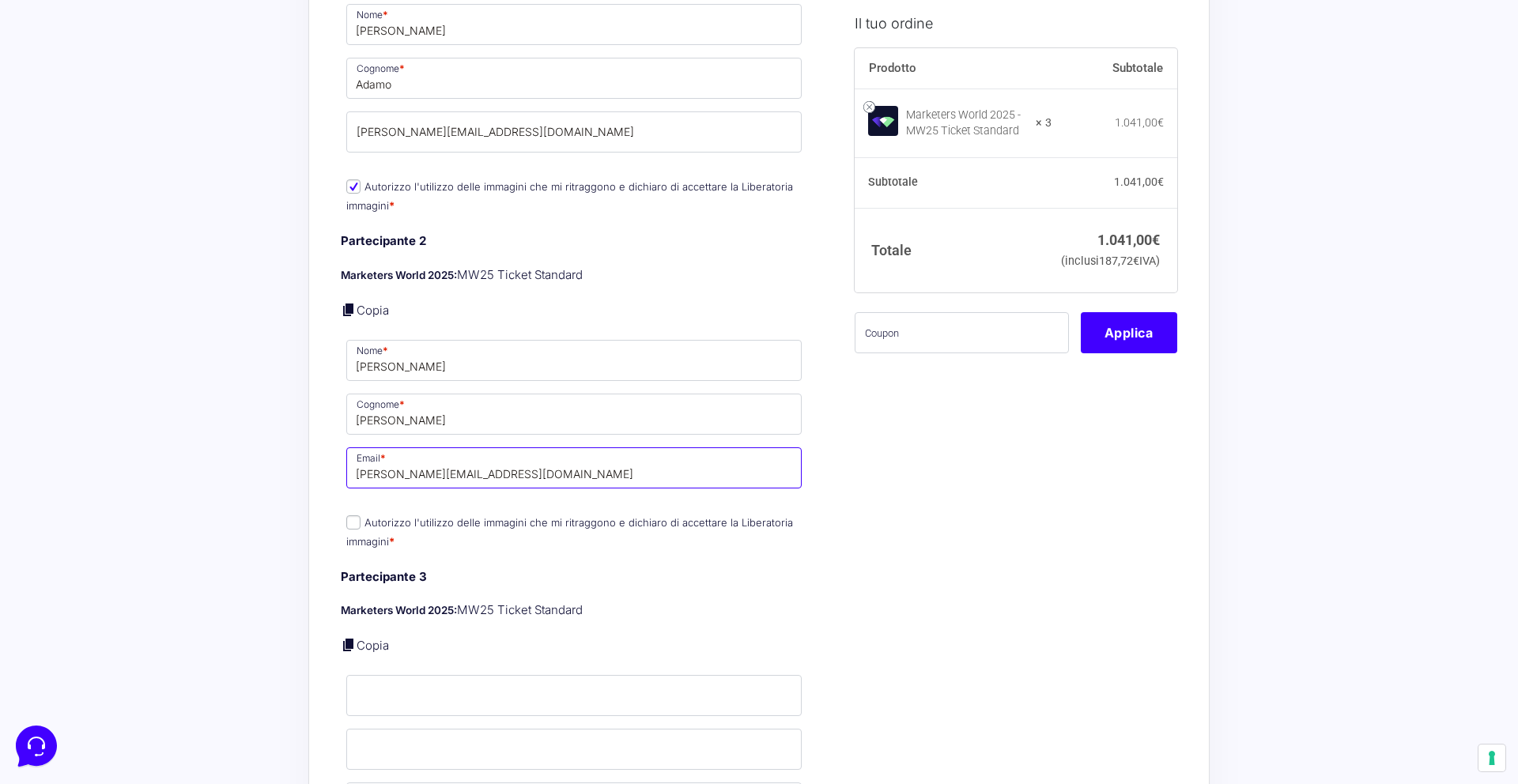
type input "[PERSON_NAME][EMAIL_ADDRESS][DOMAIN_NAME]"
click at [355, 516] on input "Autorizzo l'utilizzo delle immagini che mi ritraggono e dichiaro di accettare l…" at bounding box center [353, 522] width 14 height 14
checkbox input "true"
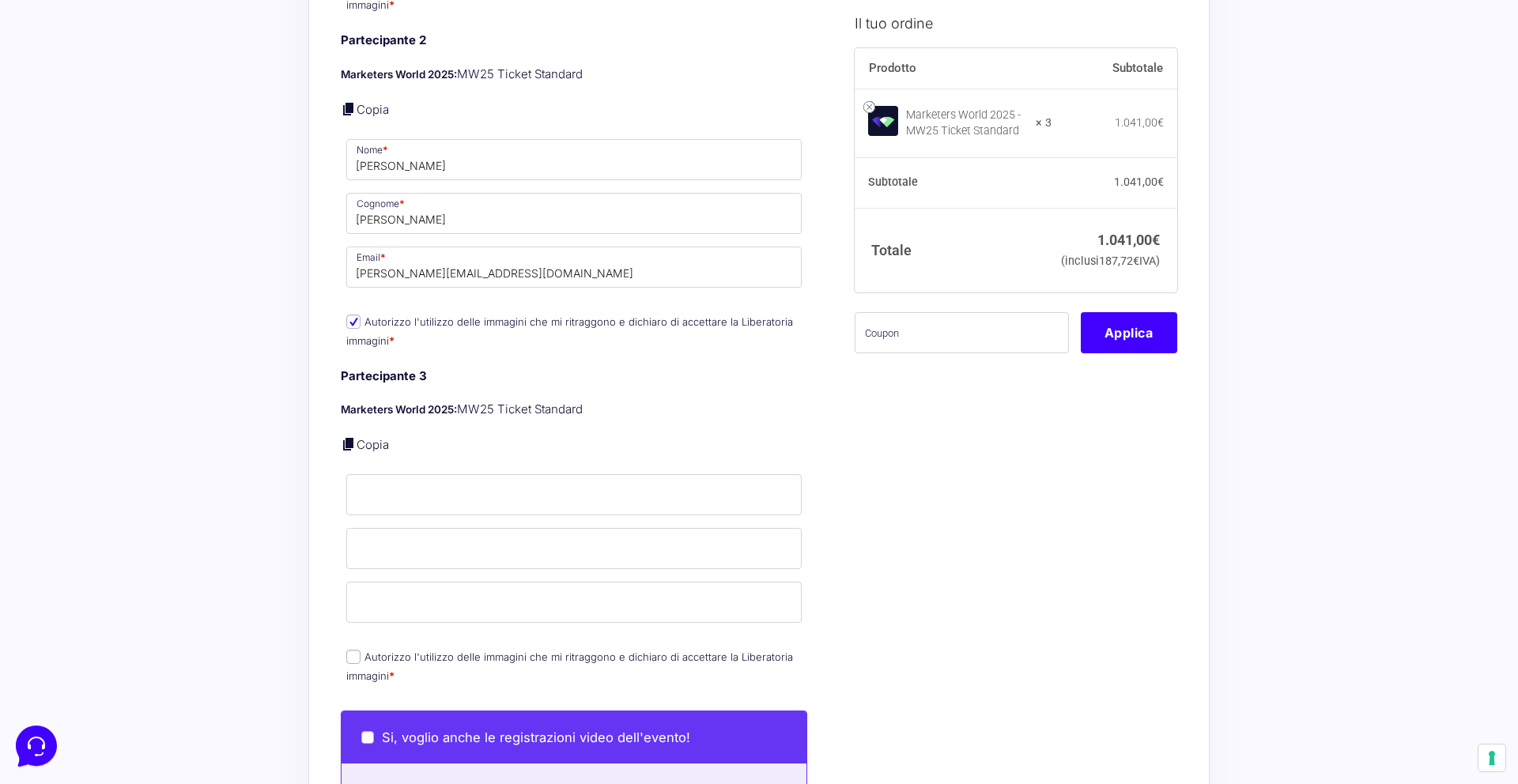
scroll to position [1526, 0]
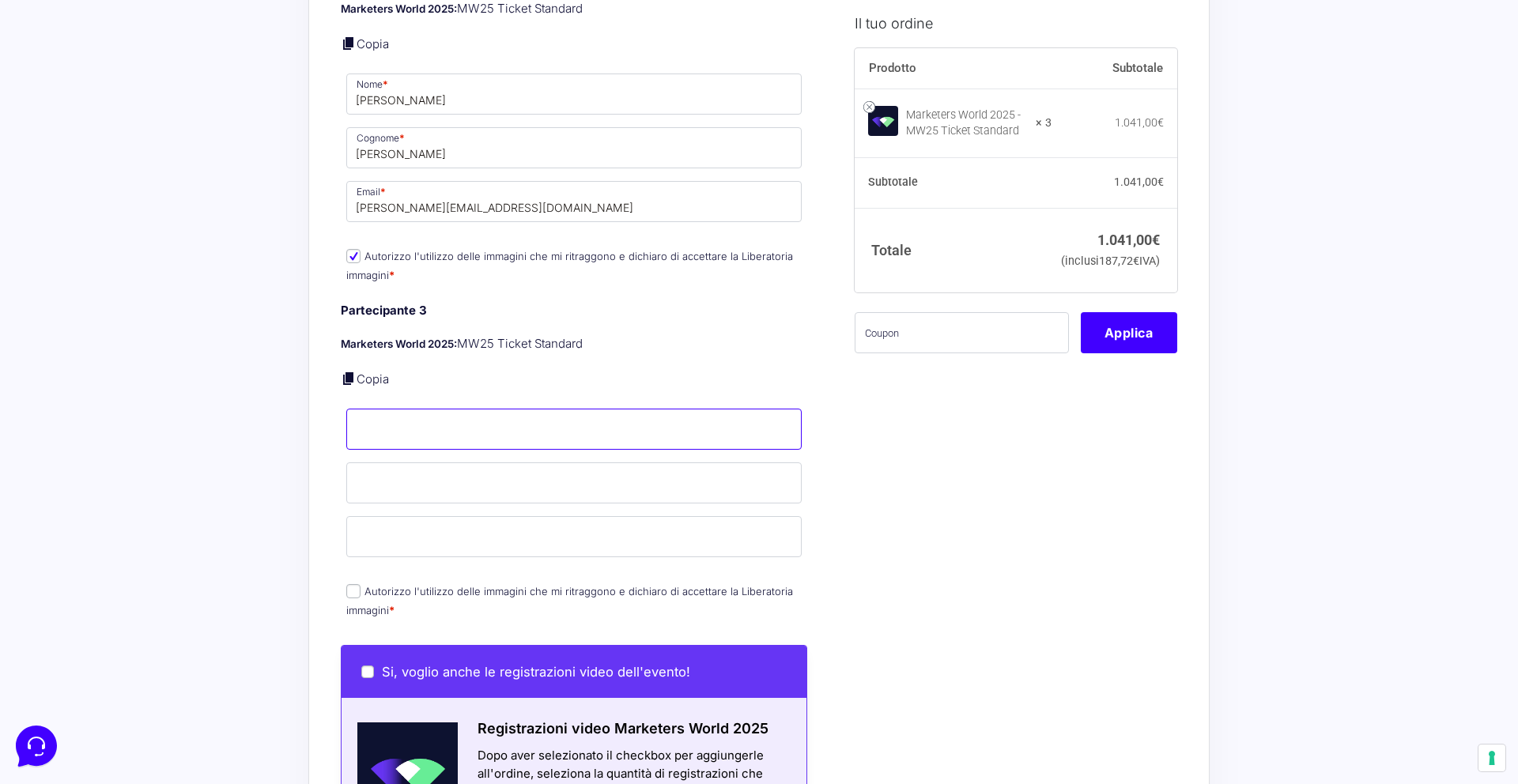
click at [381, 424] on input "Nome *" at bounding box center [573, 429] width 455 height 41
type input "Ilario"
click at [382, 473] on input "Cognome *" at bounding box center [573, 483] width 455 height 41
type input "[PERSON_NAME]"
click at [384, 517] on input "Email *" at bounding box center [573, 537] width 455 height 41
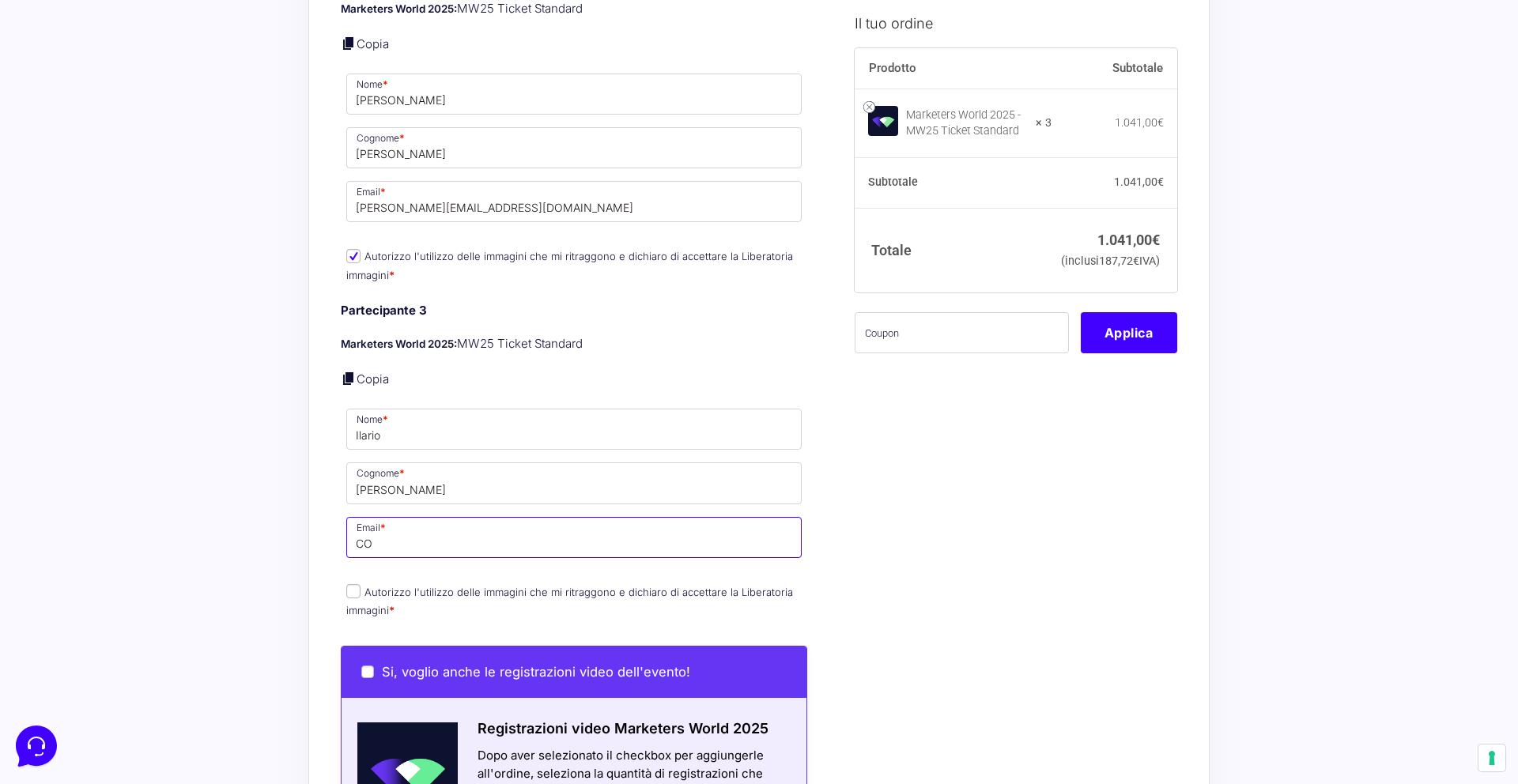
type input "C"
type input "[EMAIL_ADDRESS][DOMAIN_NAME]"
click at [352, 584] on input "Autorizzo l'utilizzo delle immagini che mi ritraggono e dichiaro di accettare l…" at bounding box center [353, 591] width 14 height 14
checkbox input "true"
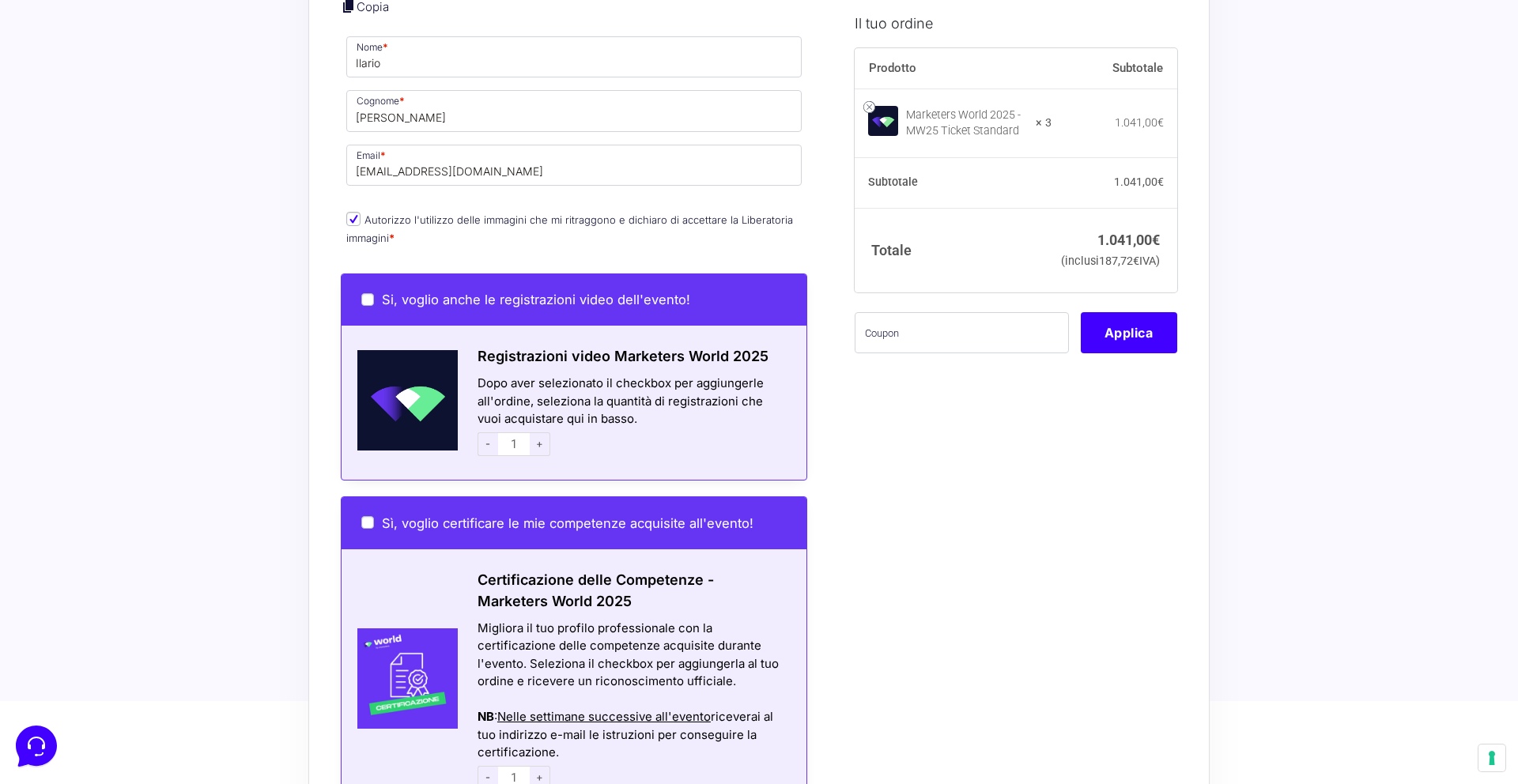
scroll to position [1905, 0]
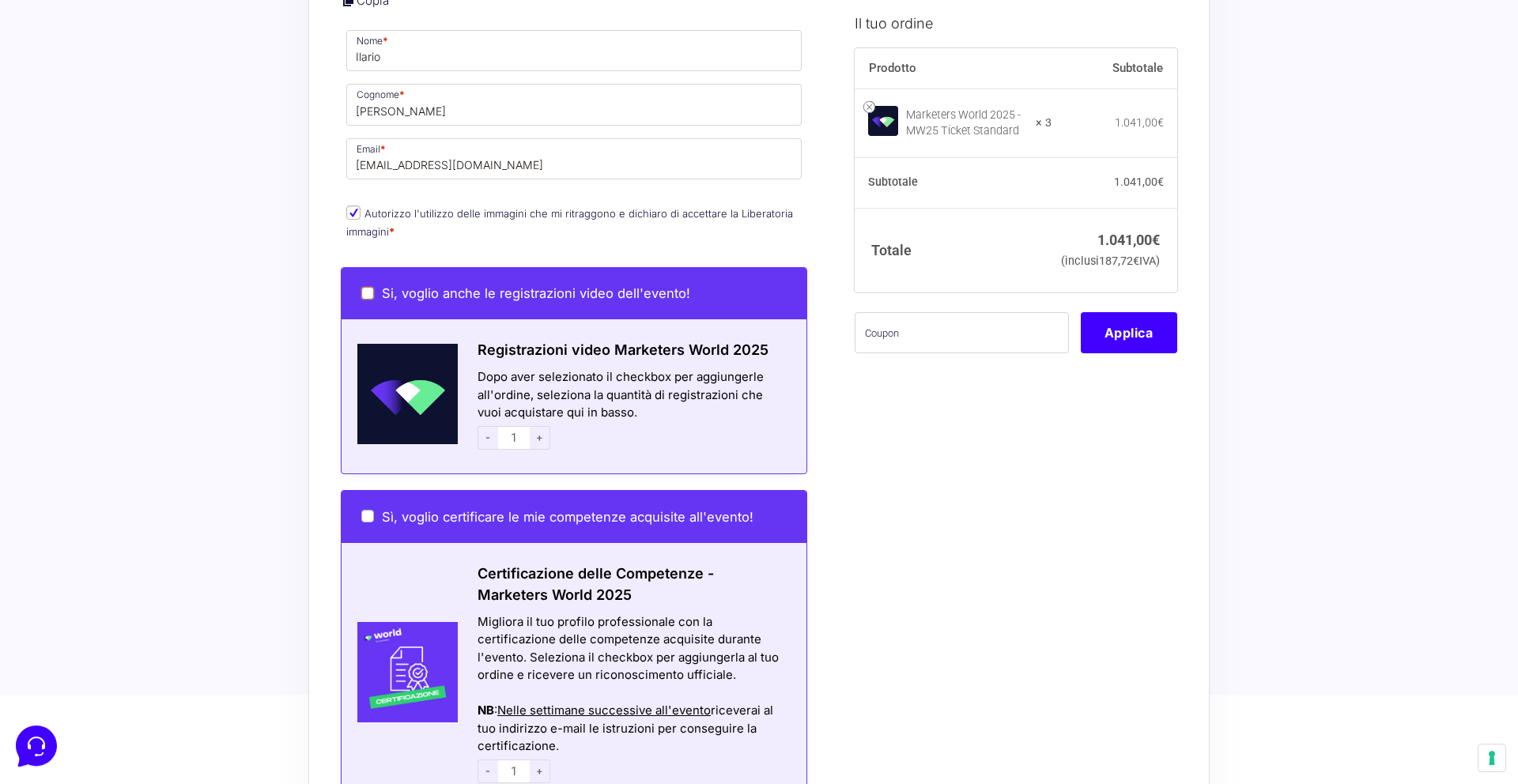
click at [365, 287] on input "Si, voglio anche le registrazioni video dell'evento!" at bounding box center [367, 293] width 13 height 13
checkbox input "true"
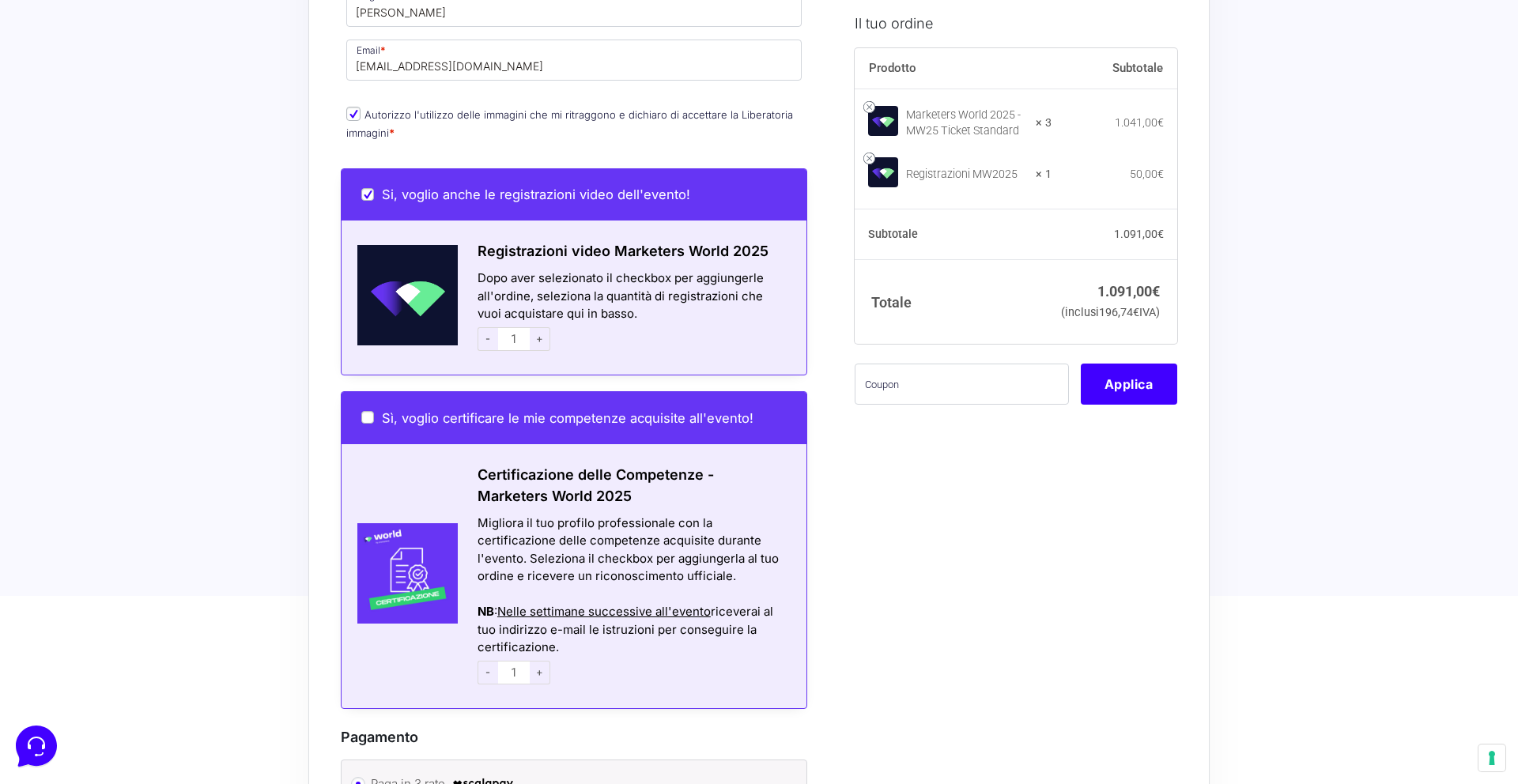
scroll to position [2004, 0]
click at [366, 410] on input "Sì, voglio certificare le mie competenze acquisite all'evento!" at bounding box center [367, 416] width 13 height 13
checkbox input "true"
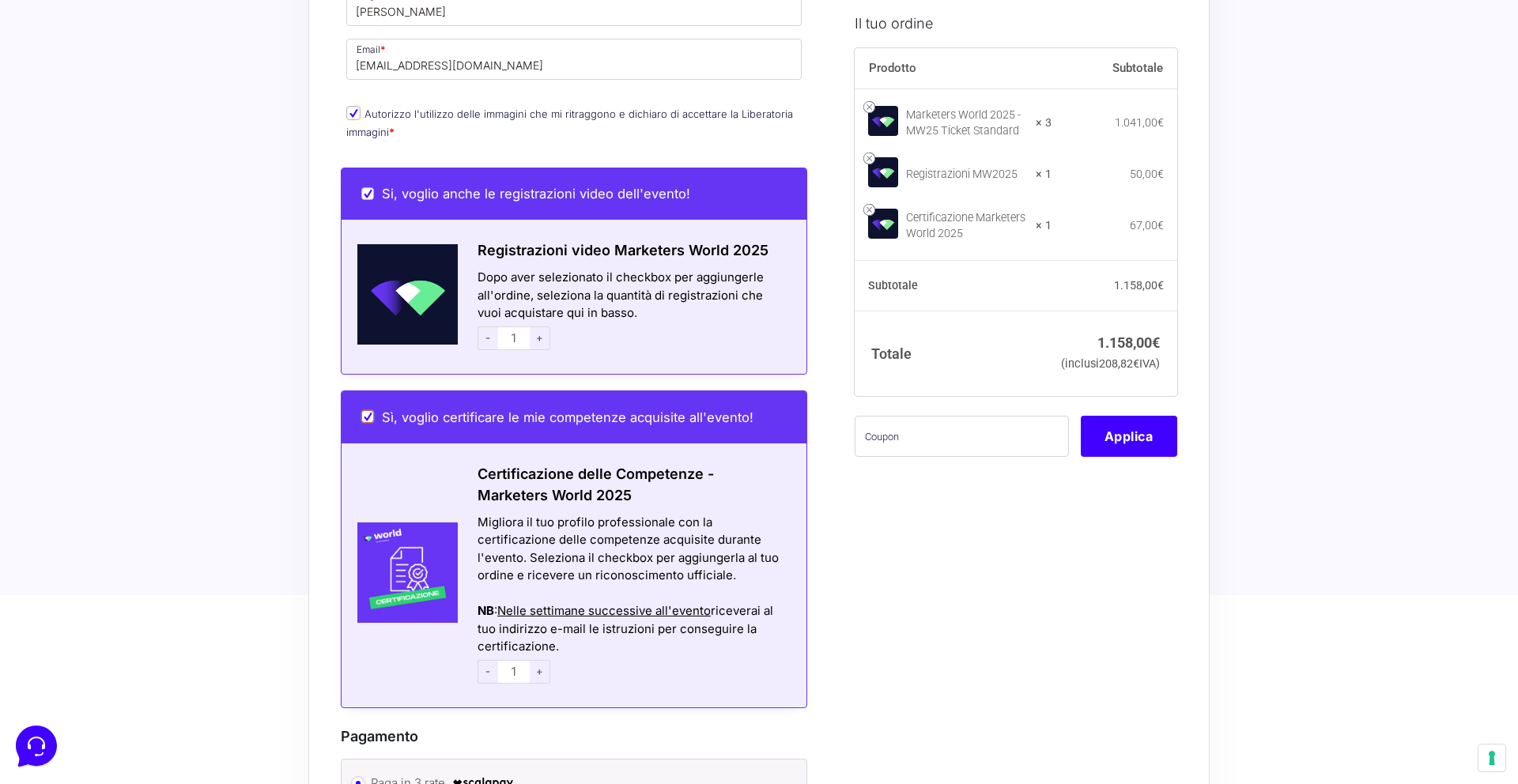
click at [366, 410] on input "Sì, voglio certificare le mie competenze acquisite all'evento!" at bounding box center [367, 416] width 13 height 13
checkbox input "false"
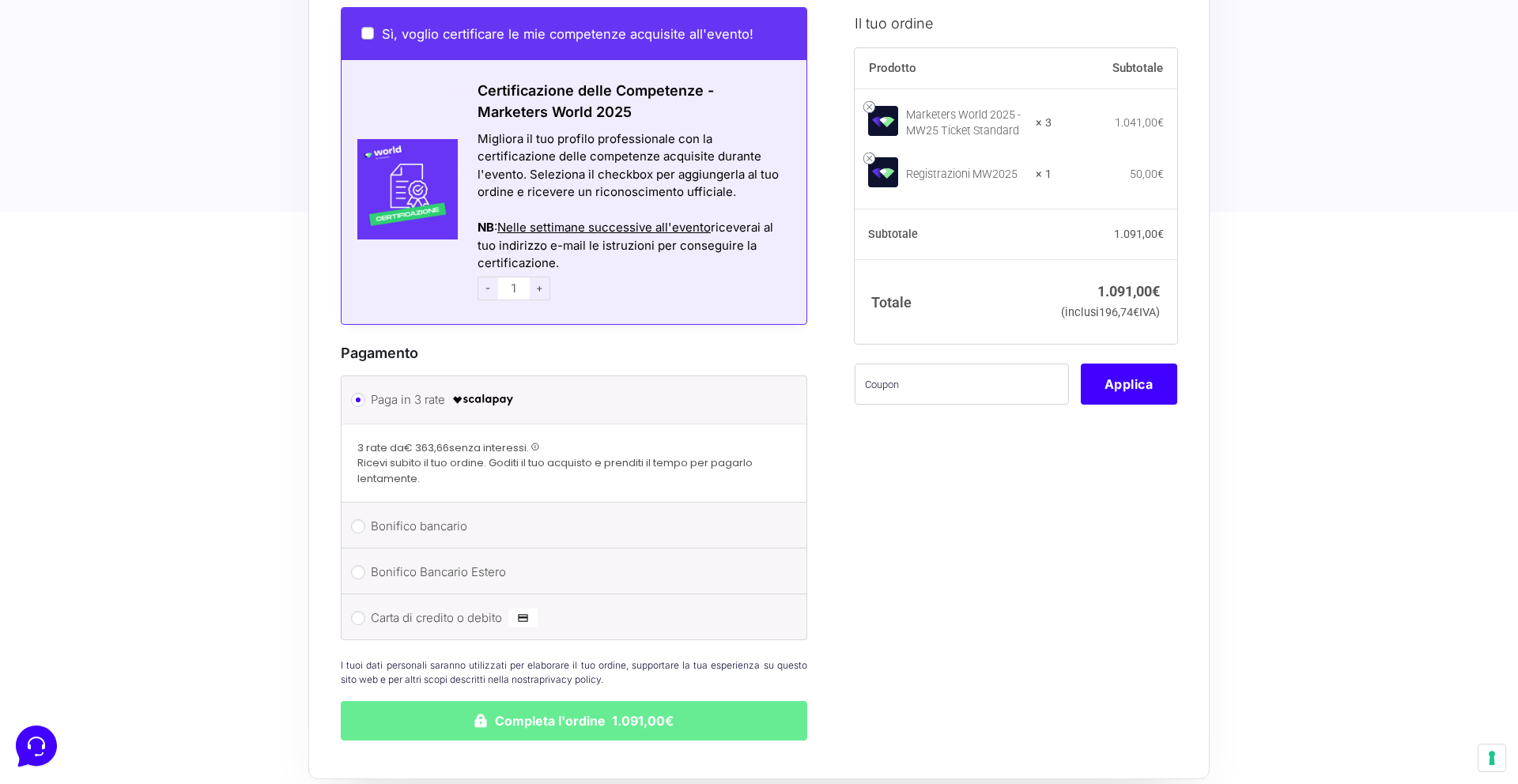
scroll to position [2393, 0]
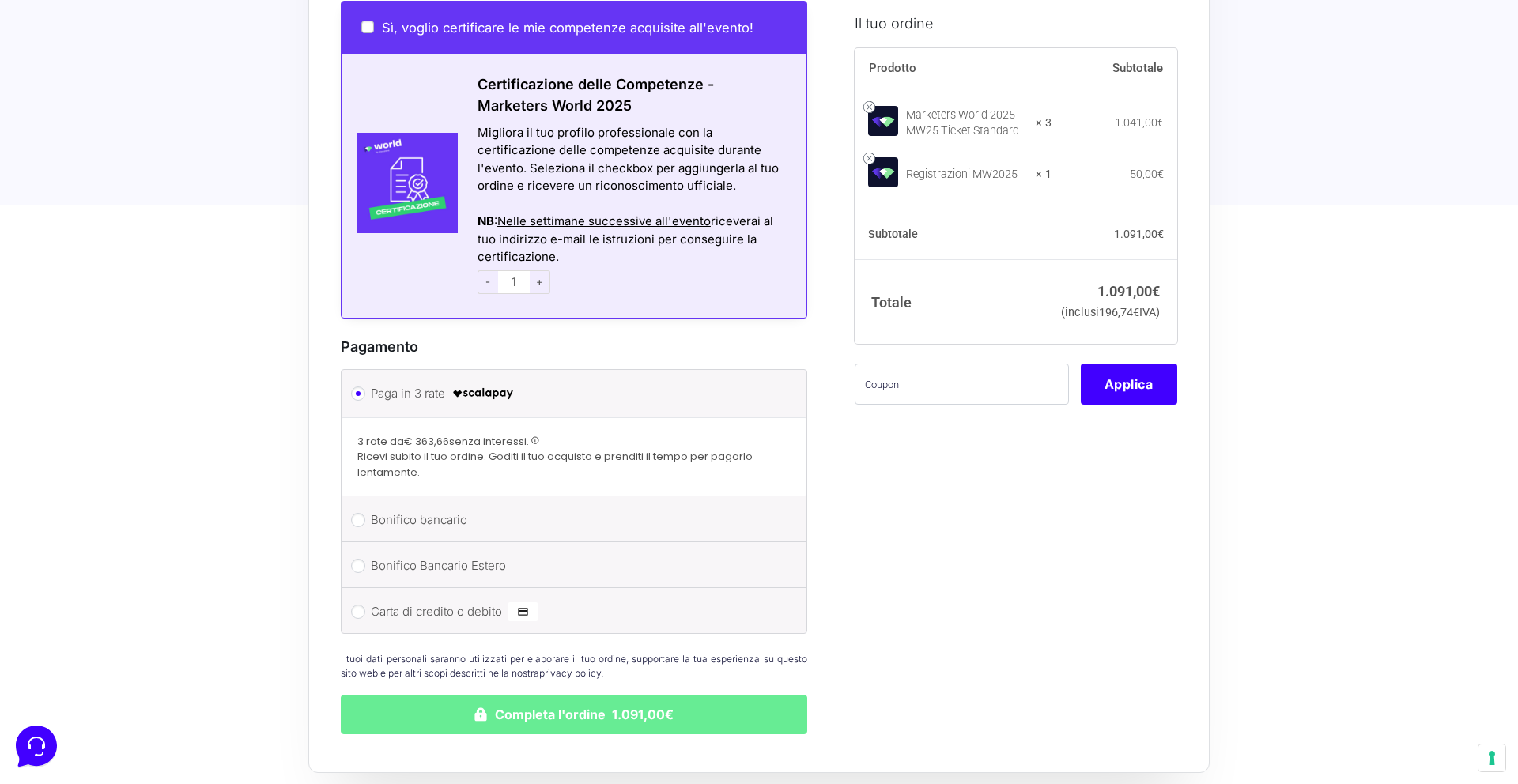
click at [366, 603] on li "Carta di credito o debito Ricorda informazioni di pagamento per gli ordini futu…" at bounding box center [574, 610] width 465 height 45
click at [362, 604] on input "Carta di credito o debito" at bounding box center [358, 611] width 14 height 14
radio input "true"
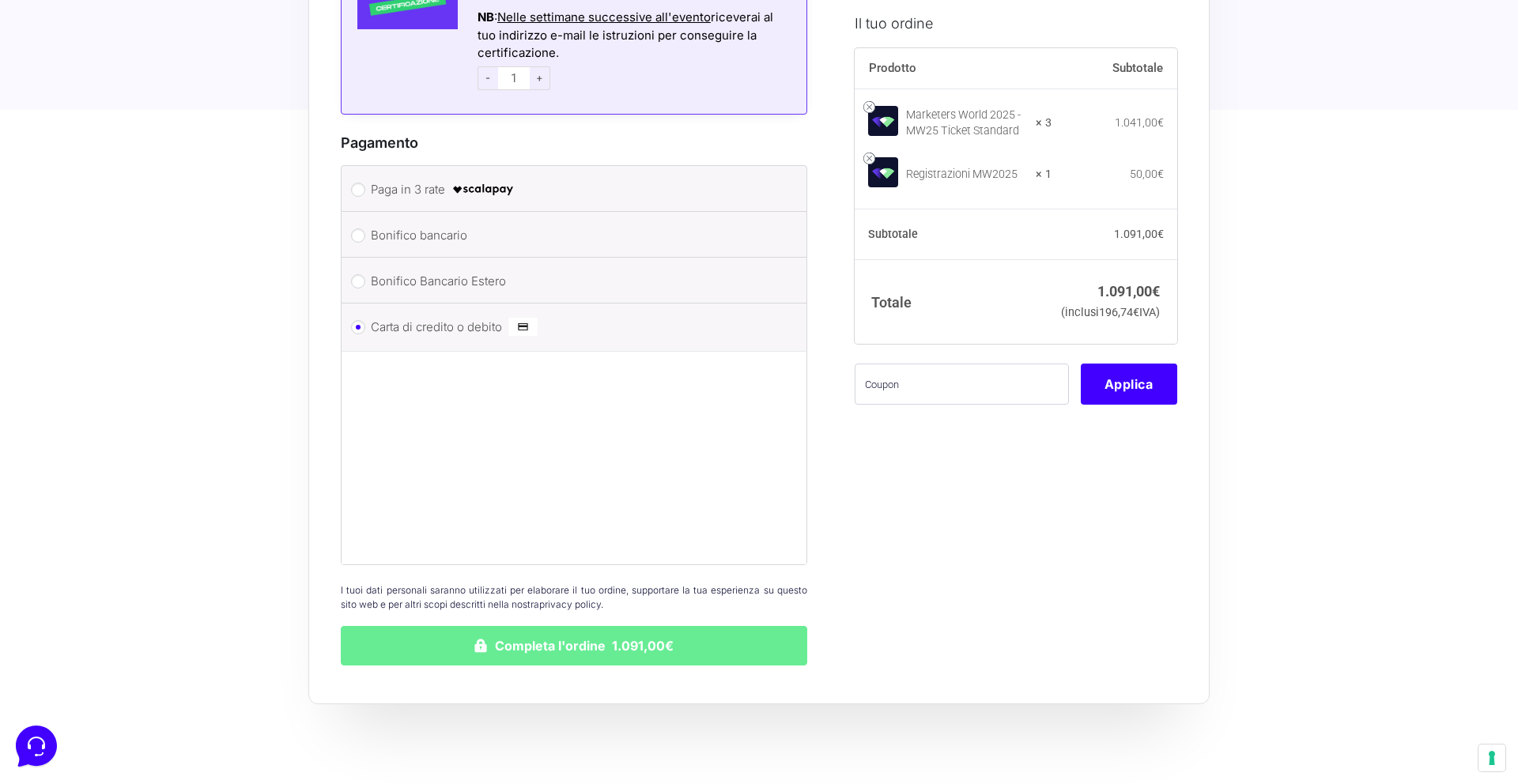
scroll to position [2683, 0]
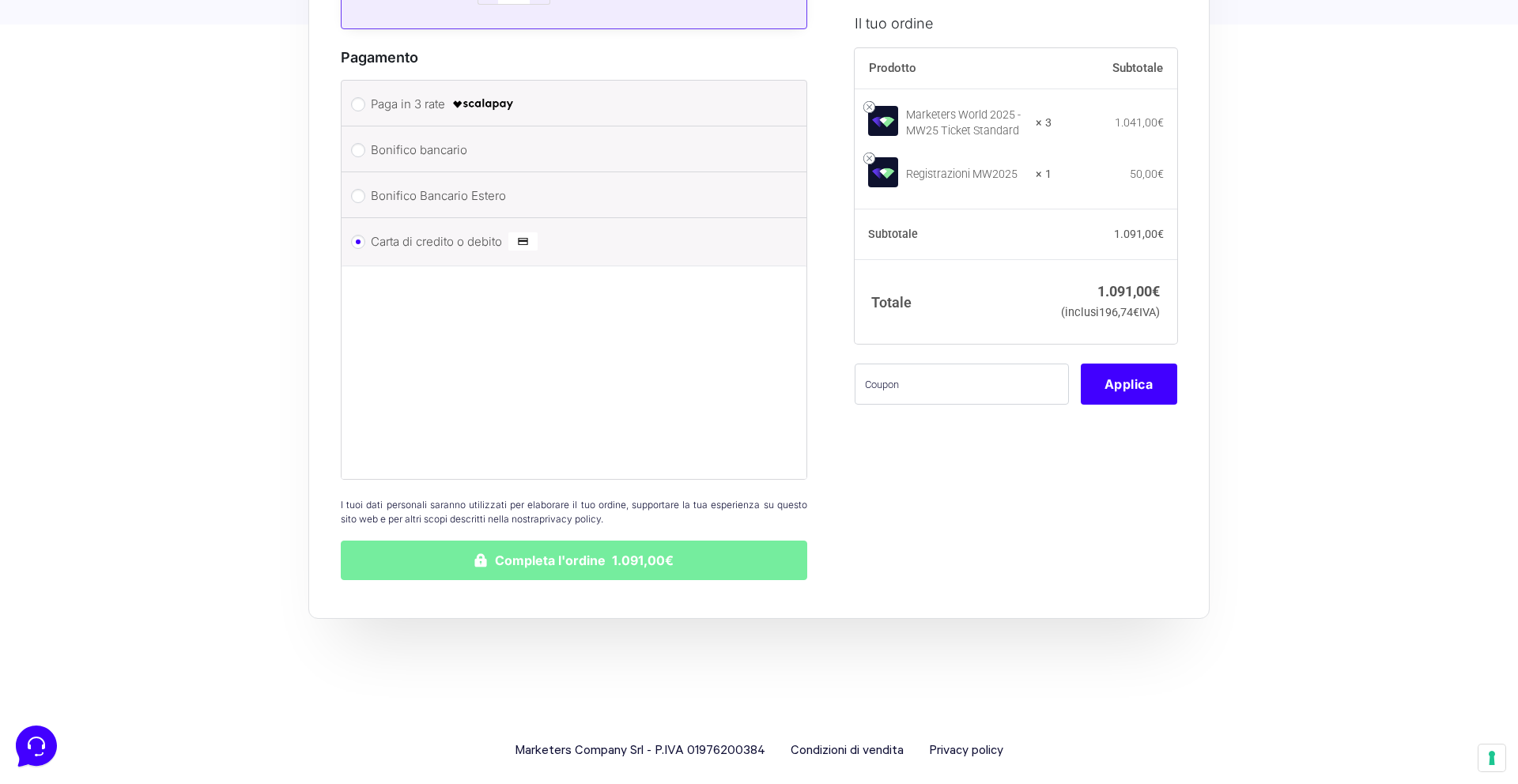
click at [599, 547] on button "Completa l'ordine 1.091,00€" at bounding box center [574, 560] width 466 height 40
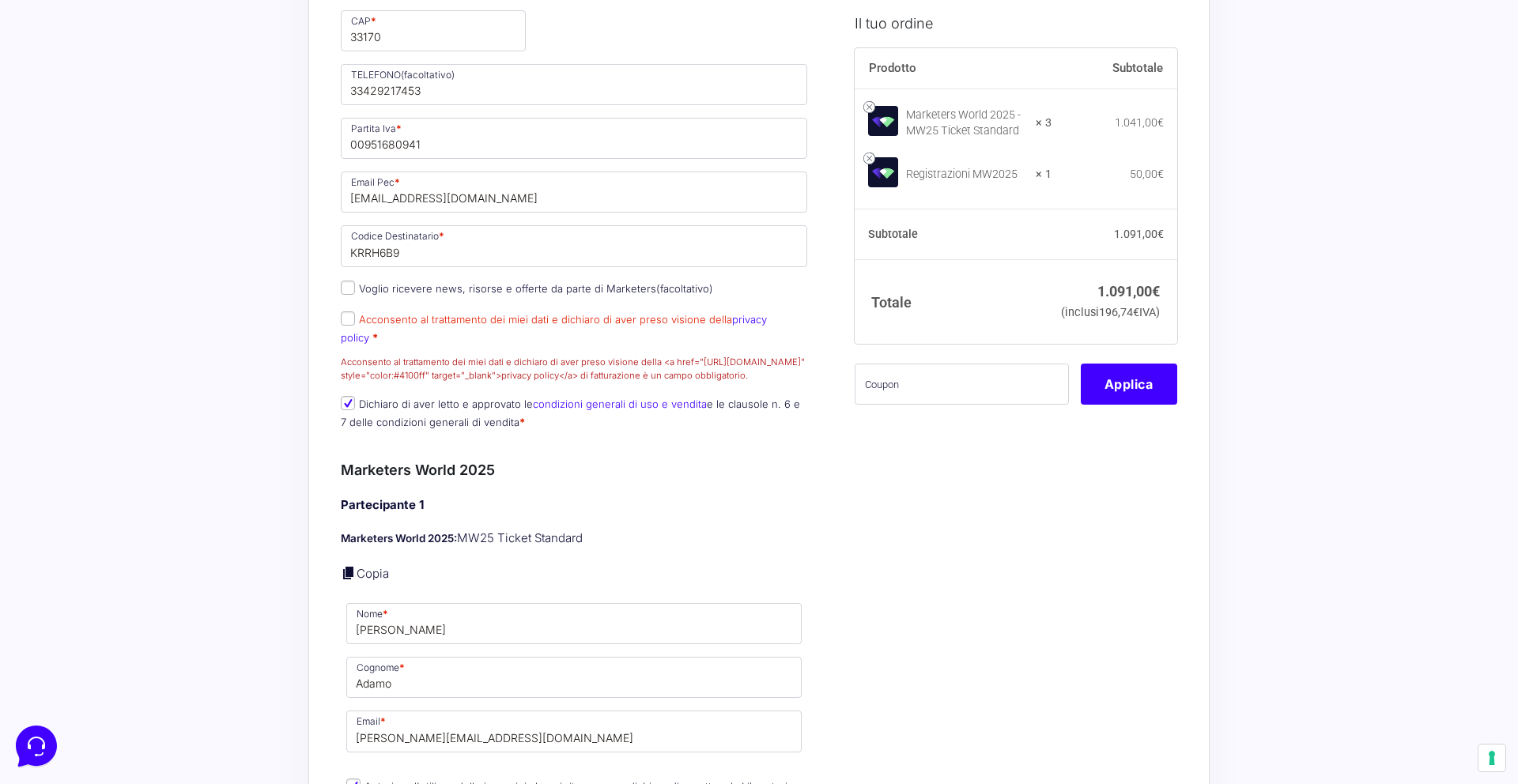
scroll to position [820, 0]
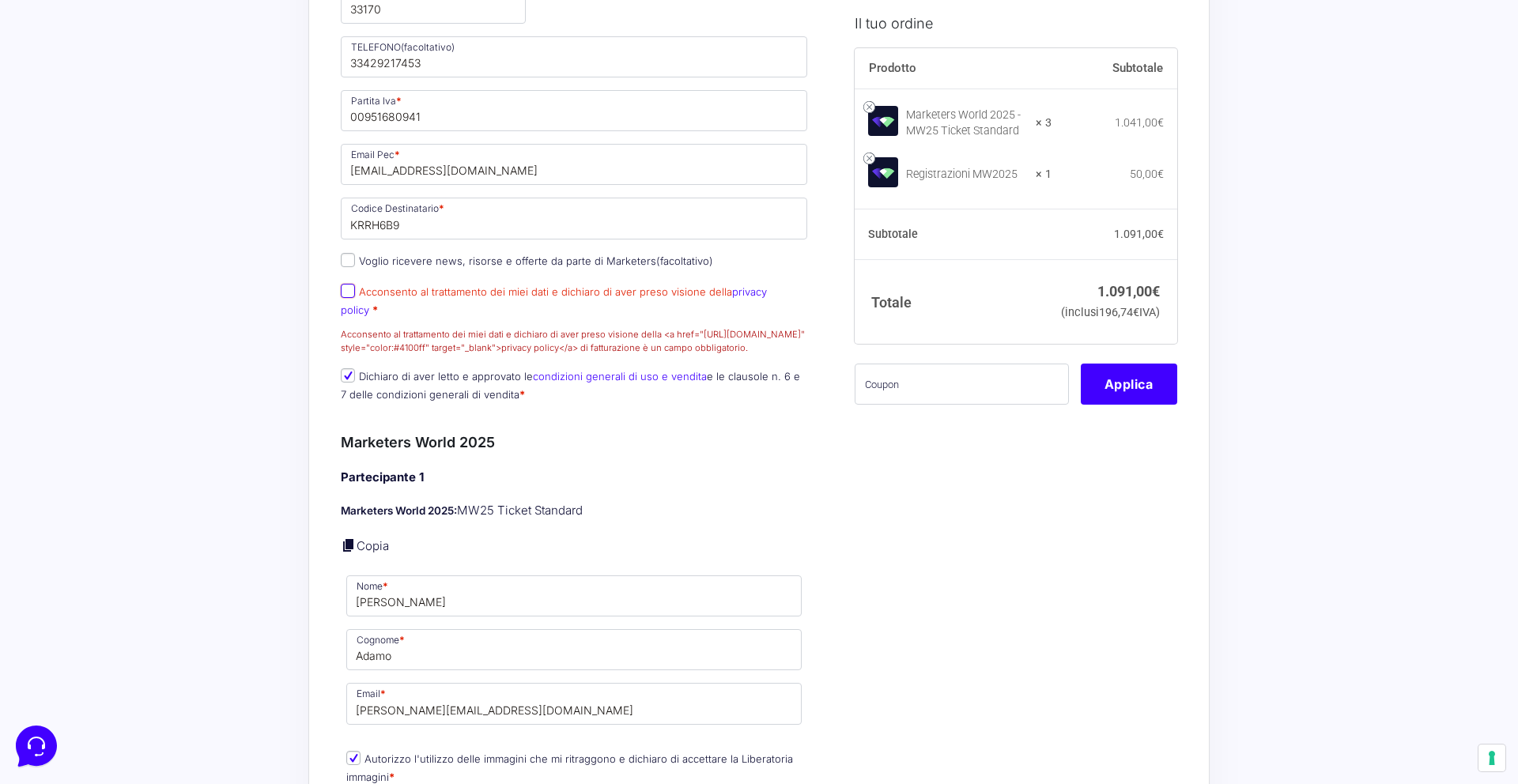
click at [352, 298] on input "Acconsento al trattamento dei miei dati e dichiaro di aver preso visione della …" at bounding box center [348, 290] width 14 height 14
checkbox input "true"
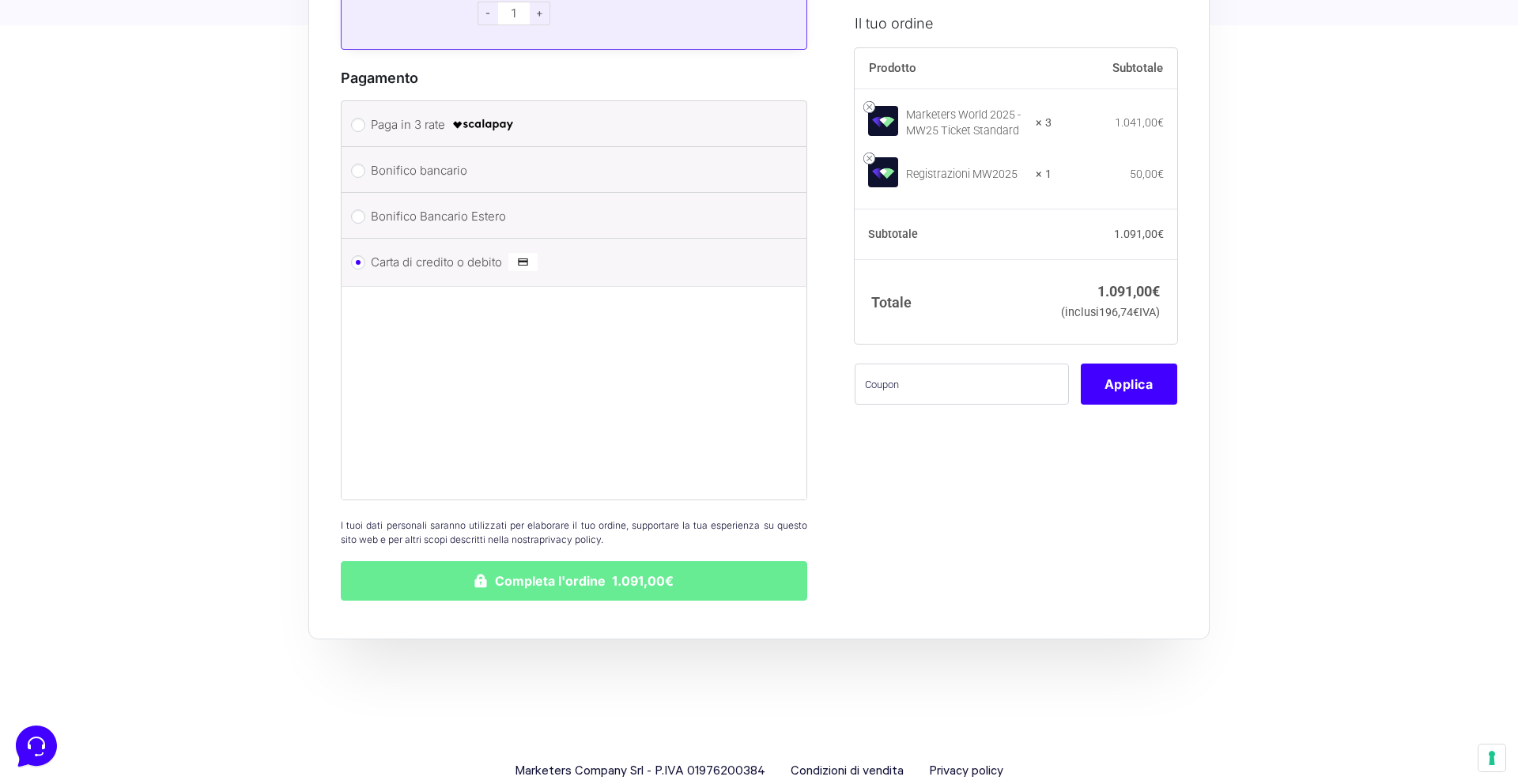
scroll to position [2769, 0]
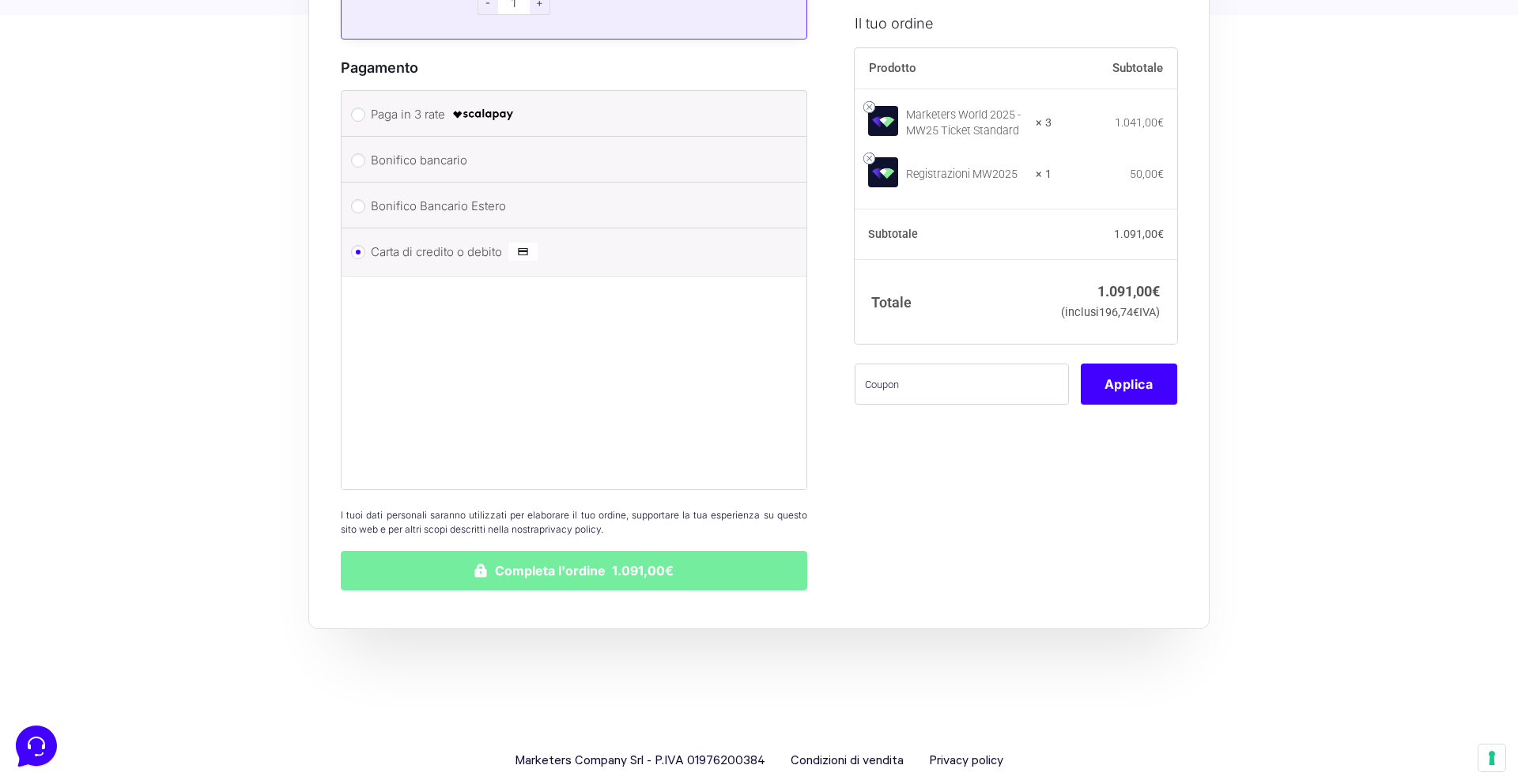
click at [464, 558] on button "Completa l'ordine 1.091,00€" at bounding box center [574, 570] width 466 height 40
